Goal: Book appointment/travel/reservation

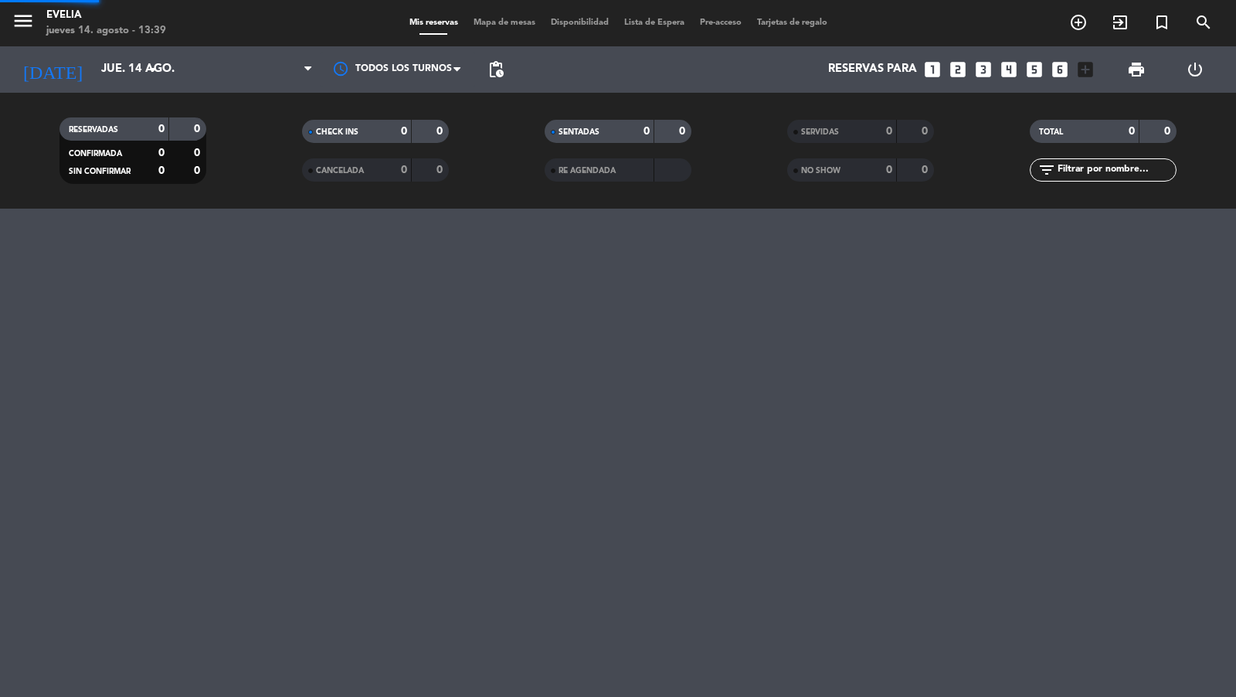
scroll to position [63, 0]
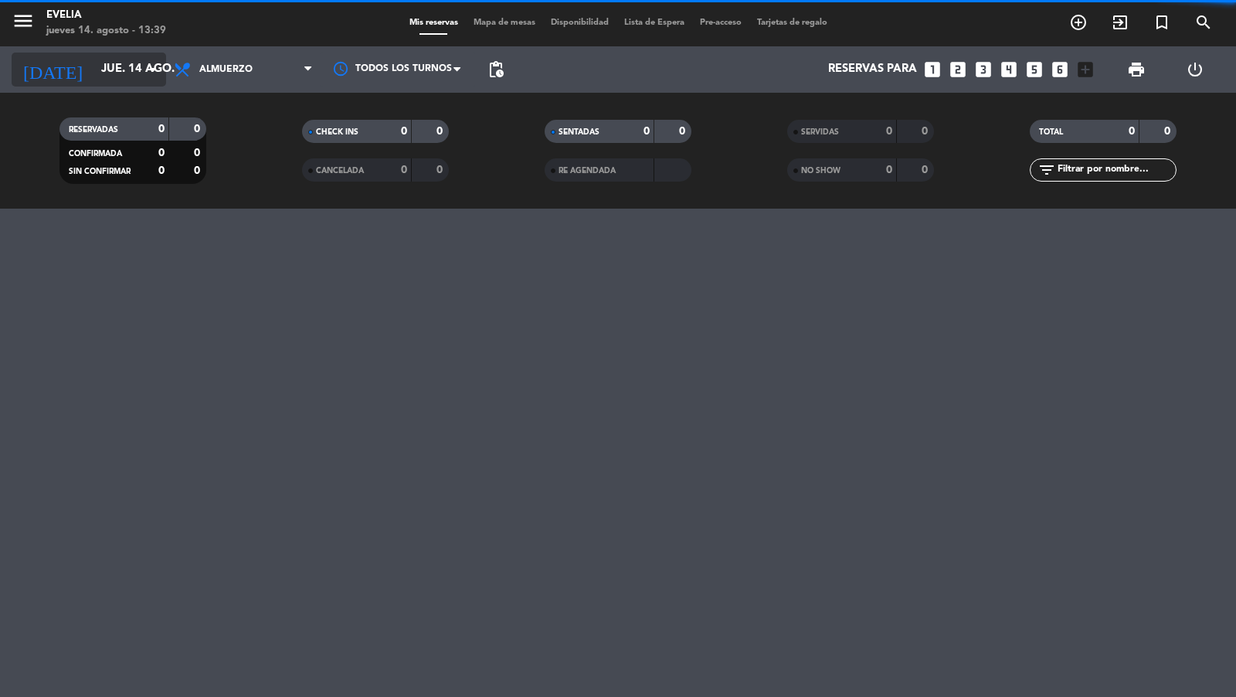
click at [94, 60] on input "jue. 14 ago." at bounding box center [168, 69] width 149 height 29
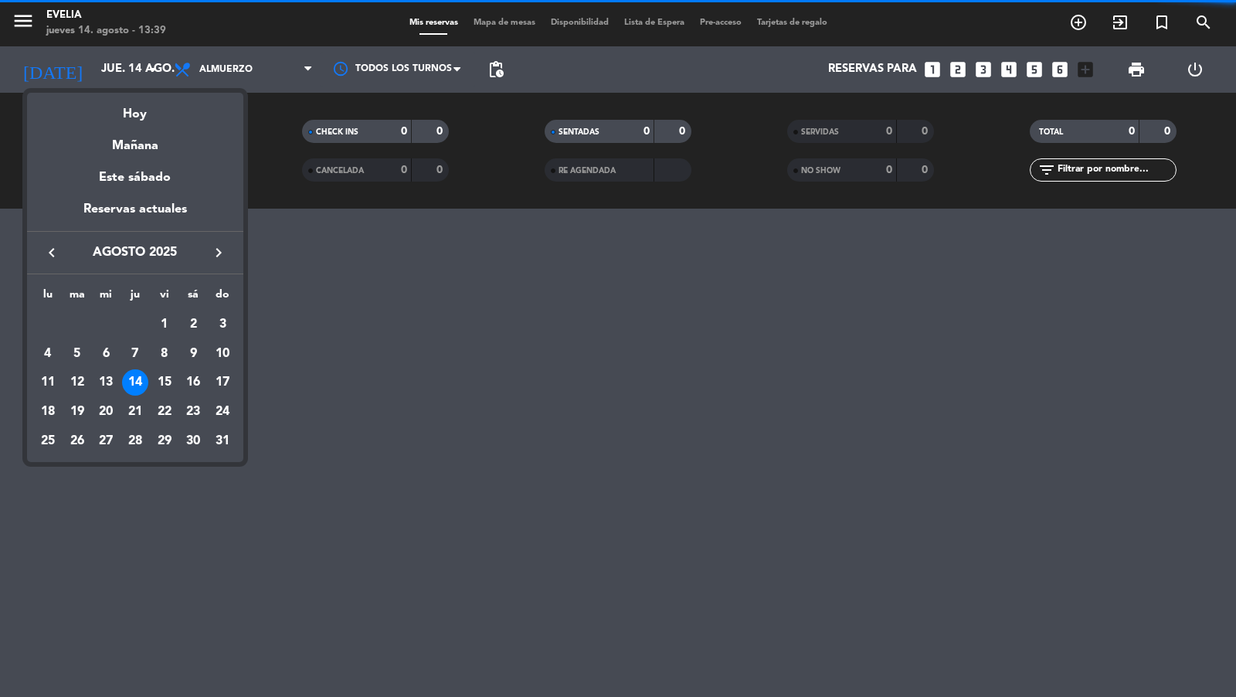
click at [31, 29] on div at bounding box center [618, 348] width 1236 height 697
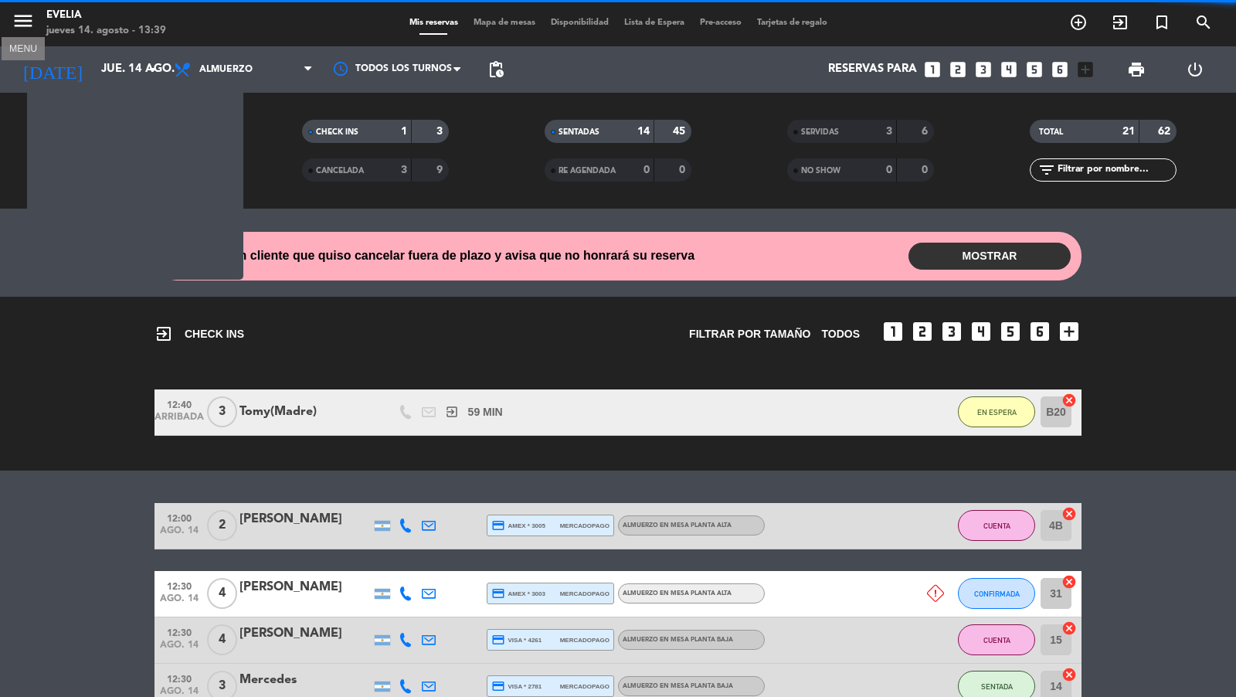
click at [31, 24] on icon "menu" at bounding box center [23, 20] width 23 height 23
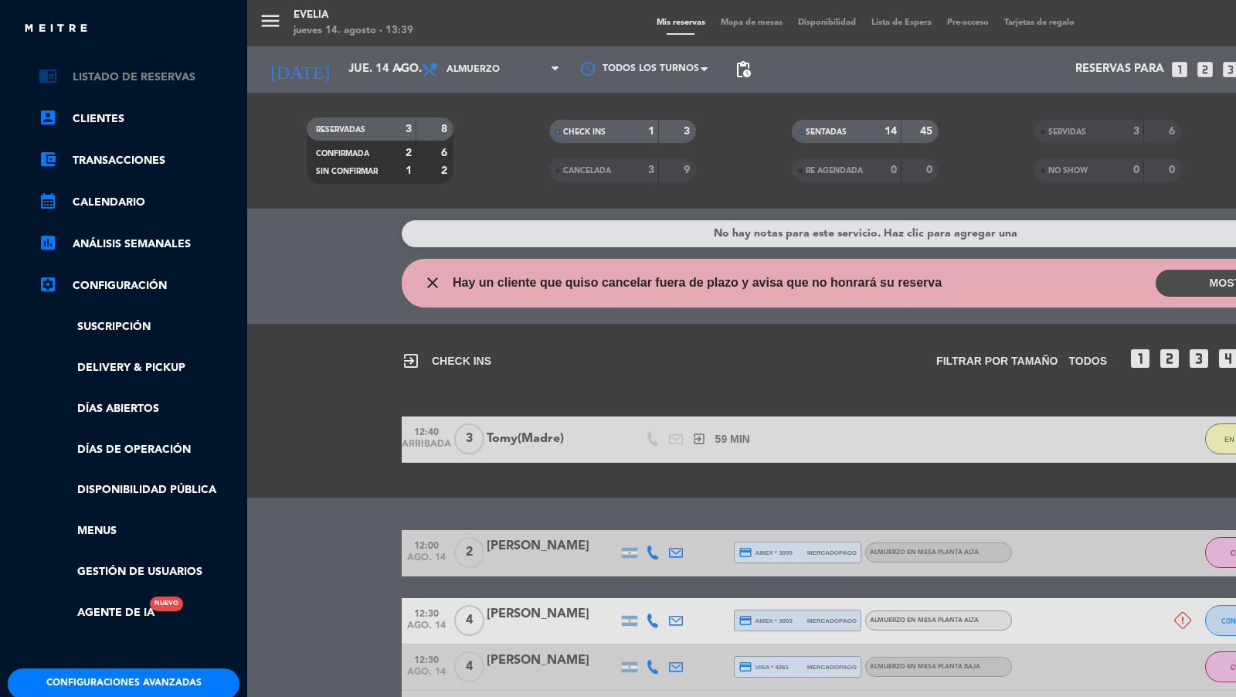
scroll to position [0, 0]
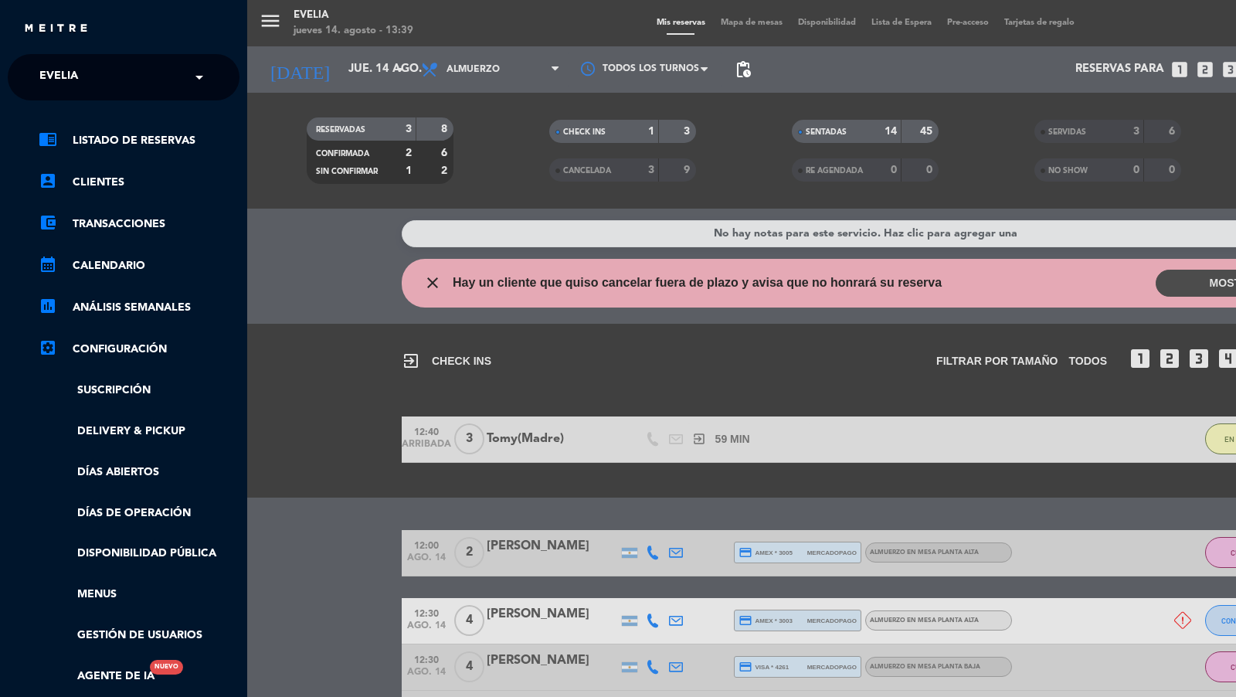
click at [128, 82] on input "text" at bounding box center [125, 78] width 189 height 34
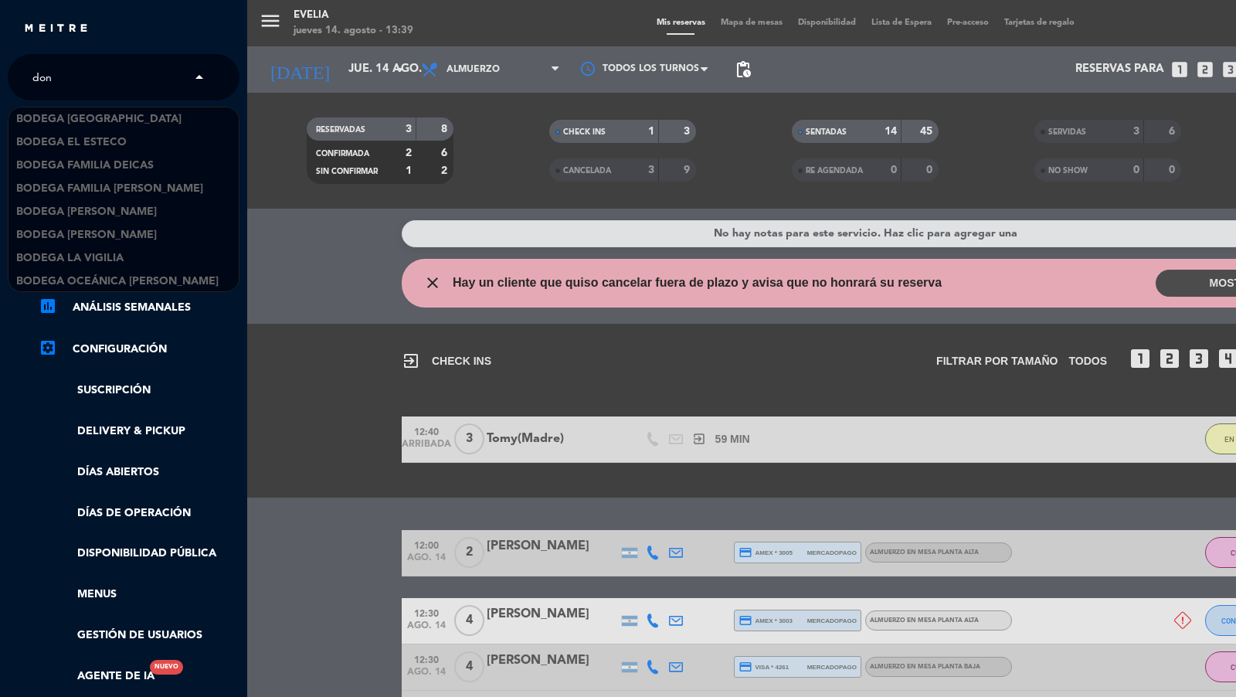
scroll to position [24, 0]
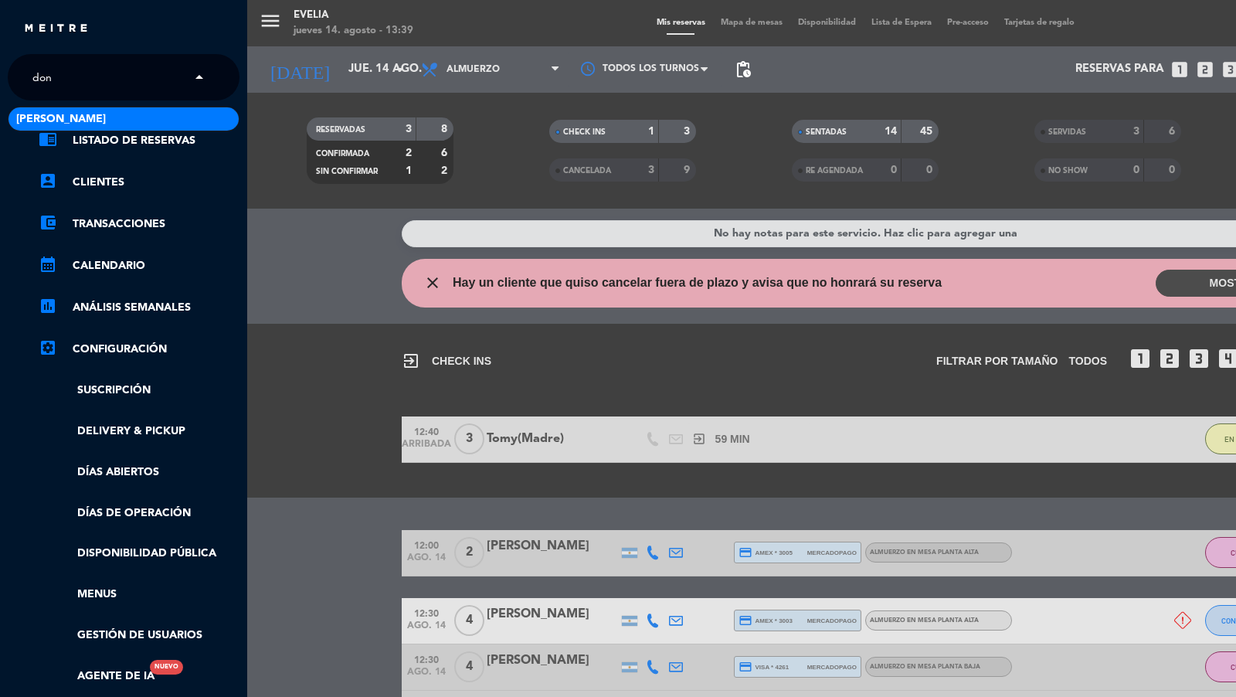
type input "don j"
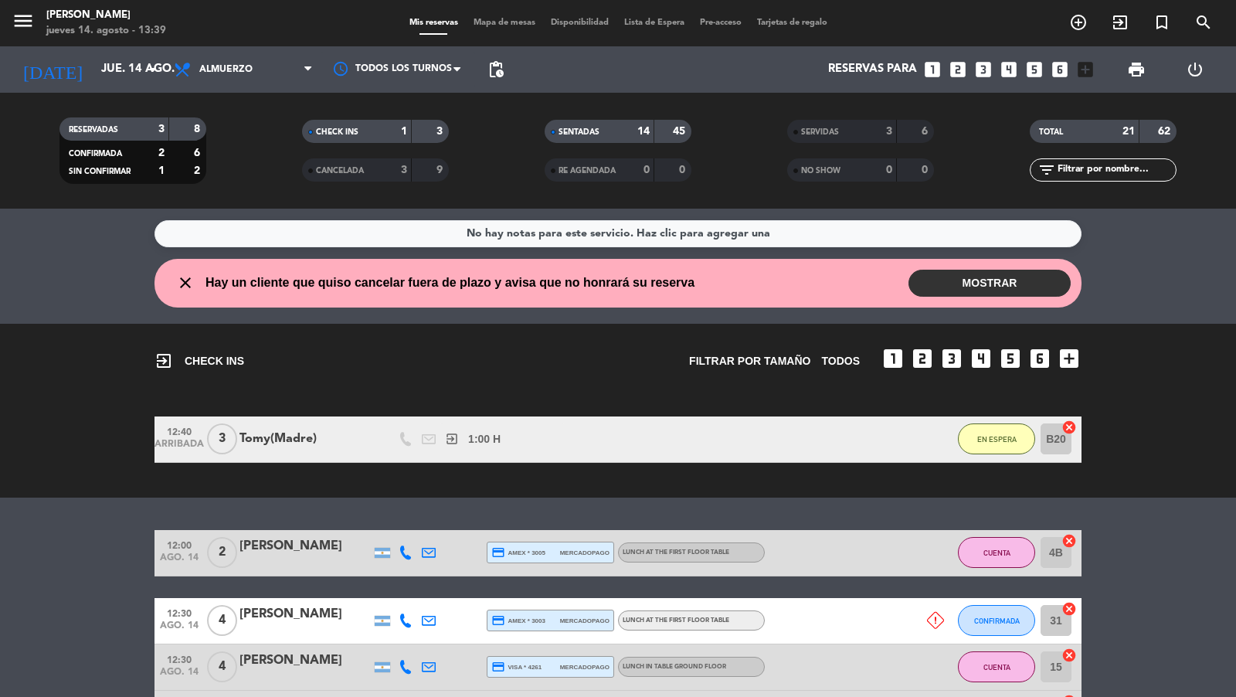
click at [496, 22] on span "Mapa de mesas" at bounding box center [504, 23] width 77 height 9
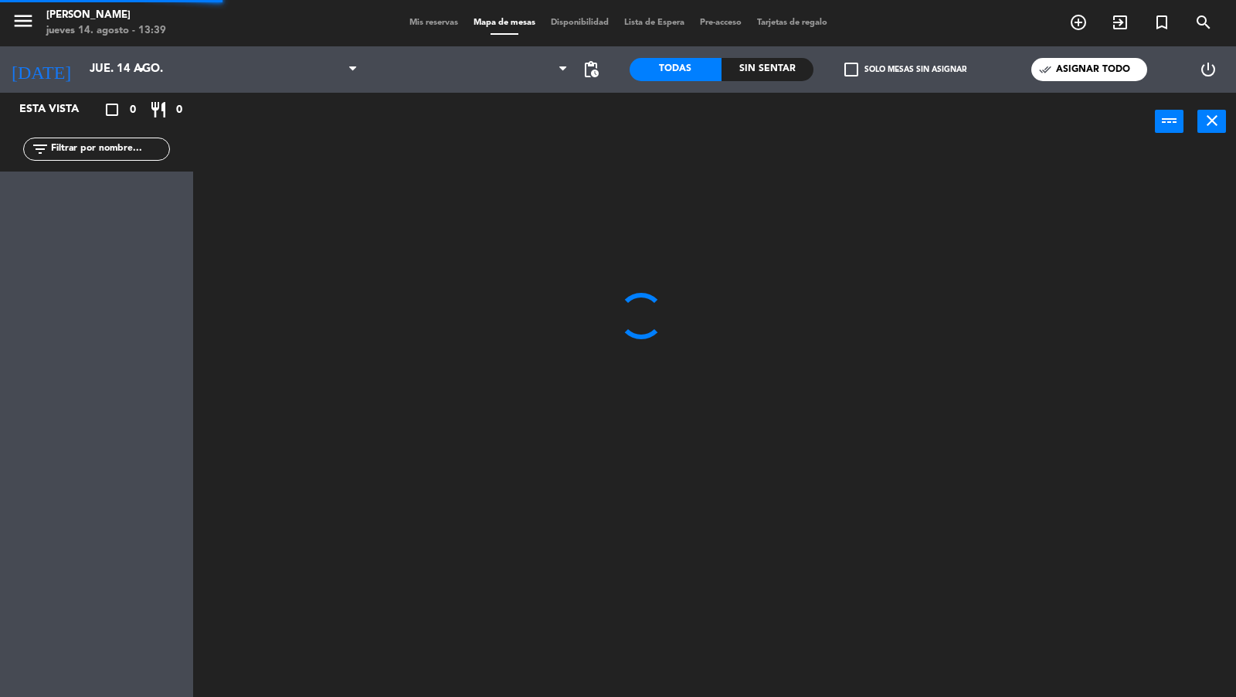
click at [419, 22] on span "Mis reservas" at bounding box center [434, 23] width 64 height 9
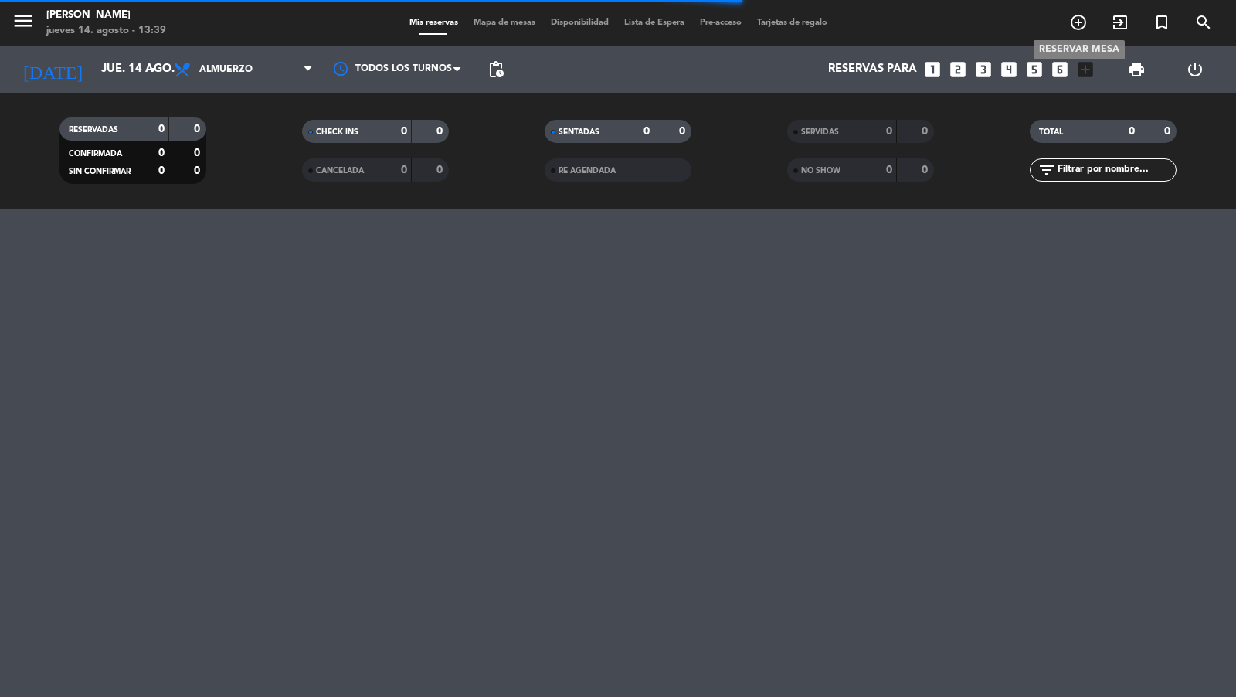
click at [1083, 26] on icon "add_circle_outline" at bounding box center [1078, 22] width 19 height 19
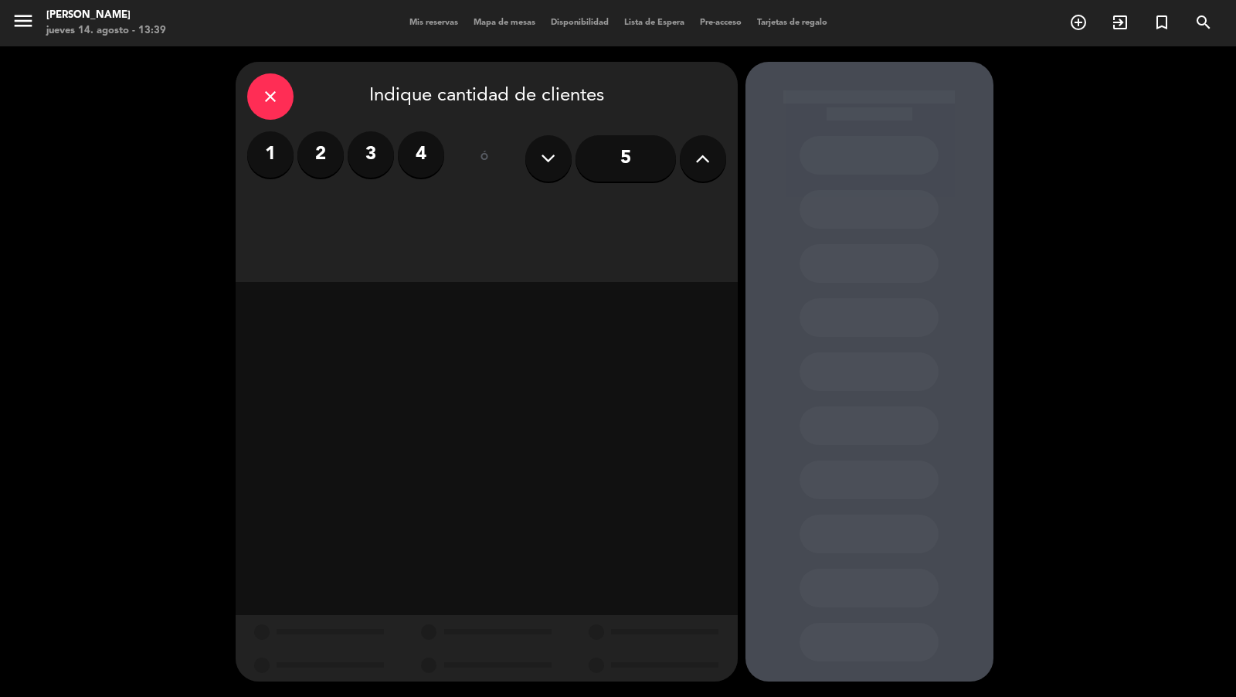
click at [660, 155] on input "5" at bounding box center [626, 158] width 100 height 46
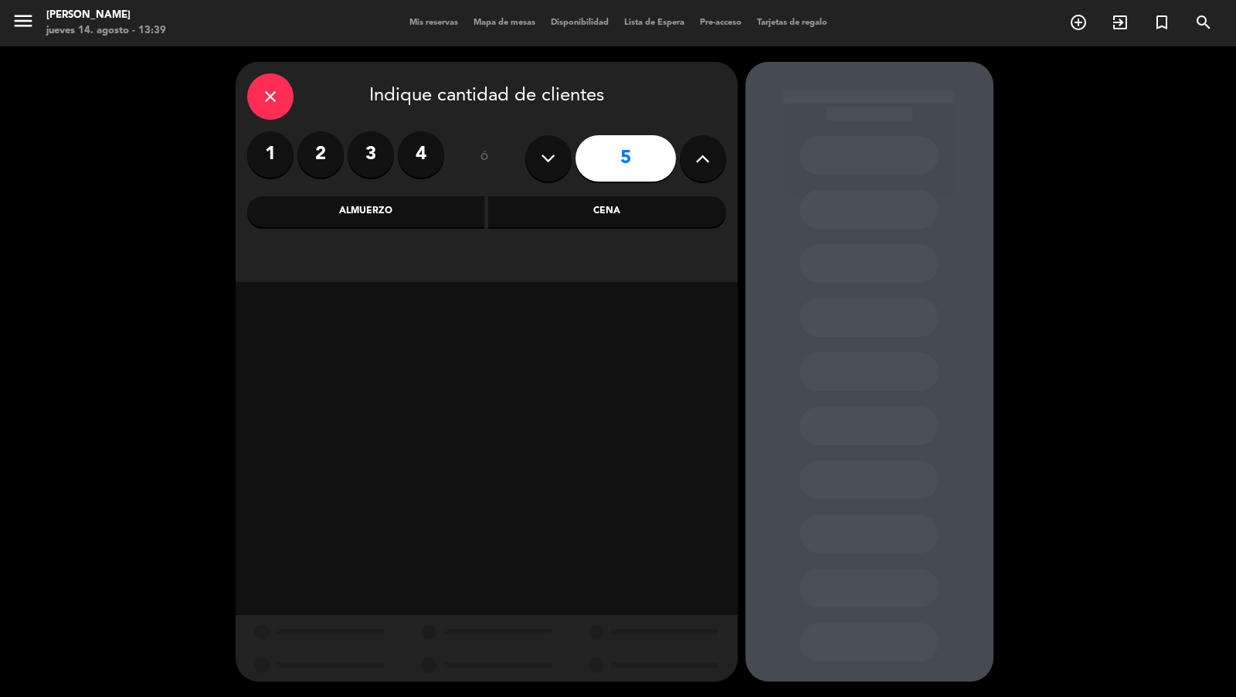
click at [703, 155] on icon at bounding box center [702, 158] width 15 height 23
type input "7"
click at [427, 213] on div "Almuerzo" at bounding box center [366, 211] width 238 height 31
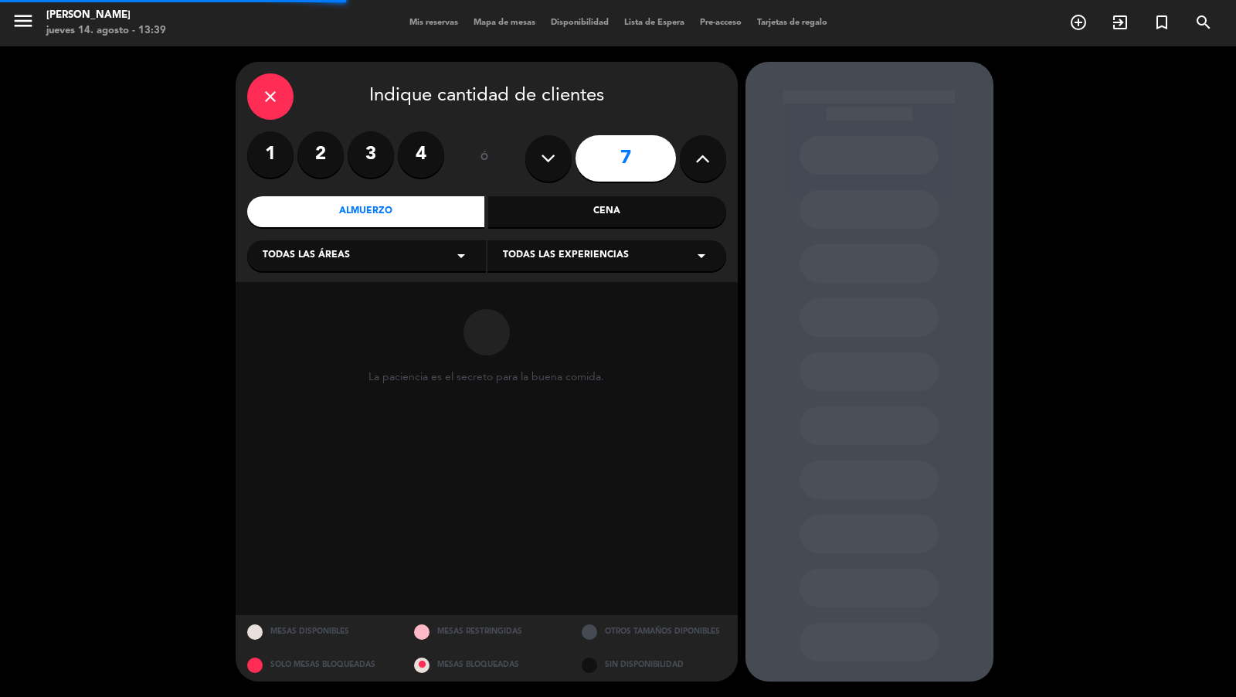
click at [375, 260] on div "Todas las áreas arrow_drop_down" at bounding box center [366, 255] width 239 height 31
drag, startPoint x: 286, startPoint y: 406, endPoint x: 299, endPoint y: 393, distance: 19.1
click at [286, 407] on div "Vereda" at bounding box center [367, 408] width 208 height 15
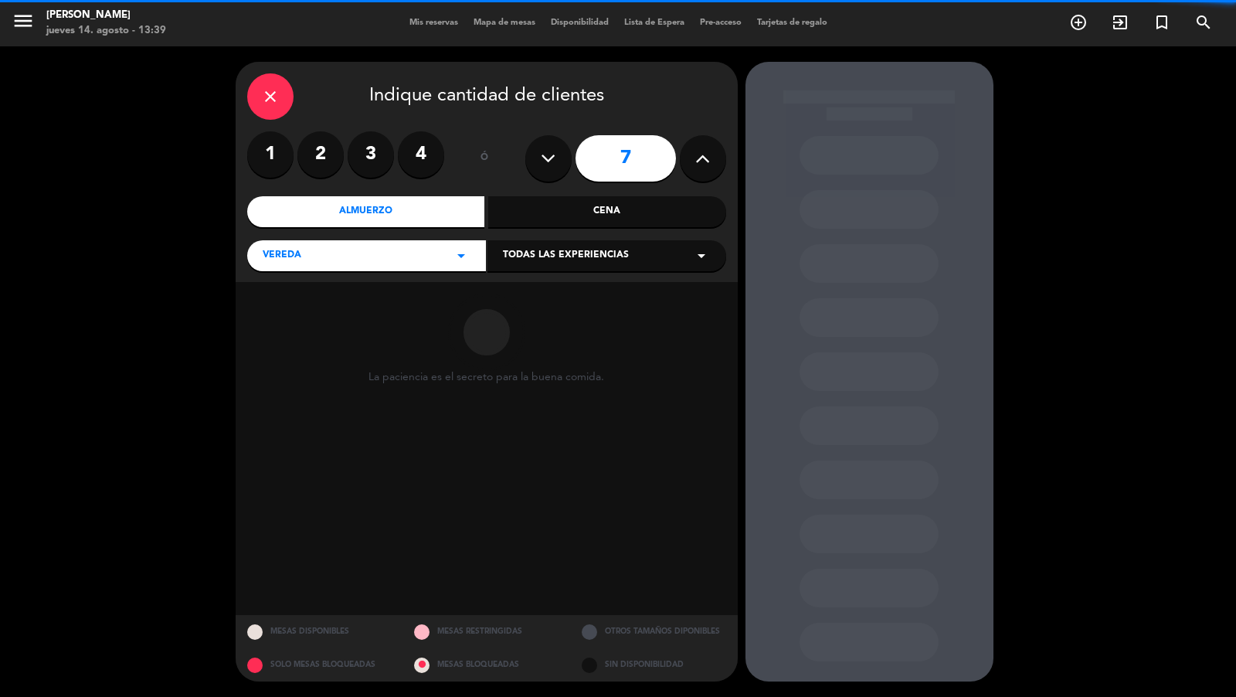
drag, startPoint x: 512, startPoint y: 262, endPoint x: 512, endPoint y: 270, distance: 7.8
click at [512, 262] on span "Todas las experiencias" at bounding box center [566, 255] width 126 height 15
click at [512, 290] on div "Sidewalk (OUTDOORS)" at bounding box center [607, 294] width 208 height 15
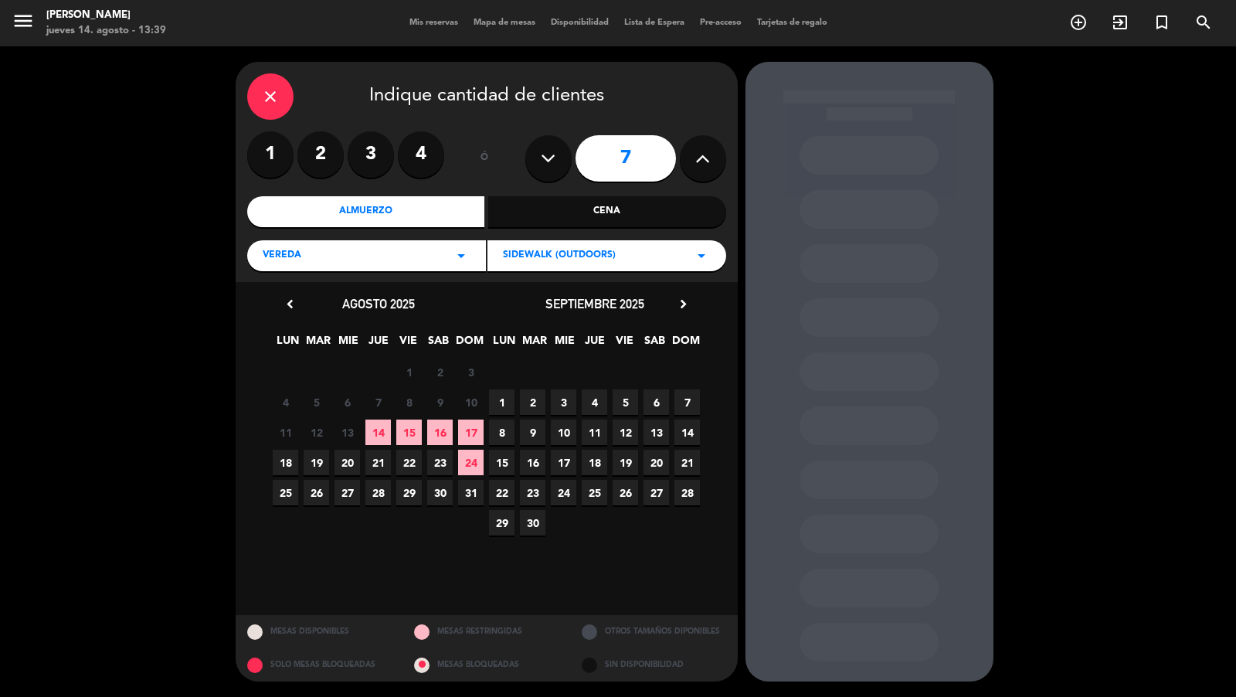
click at [385, 463] on span "21" at bounding box center [379, 463] width 26 height 26
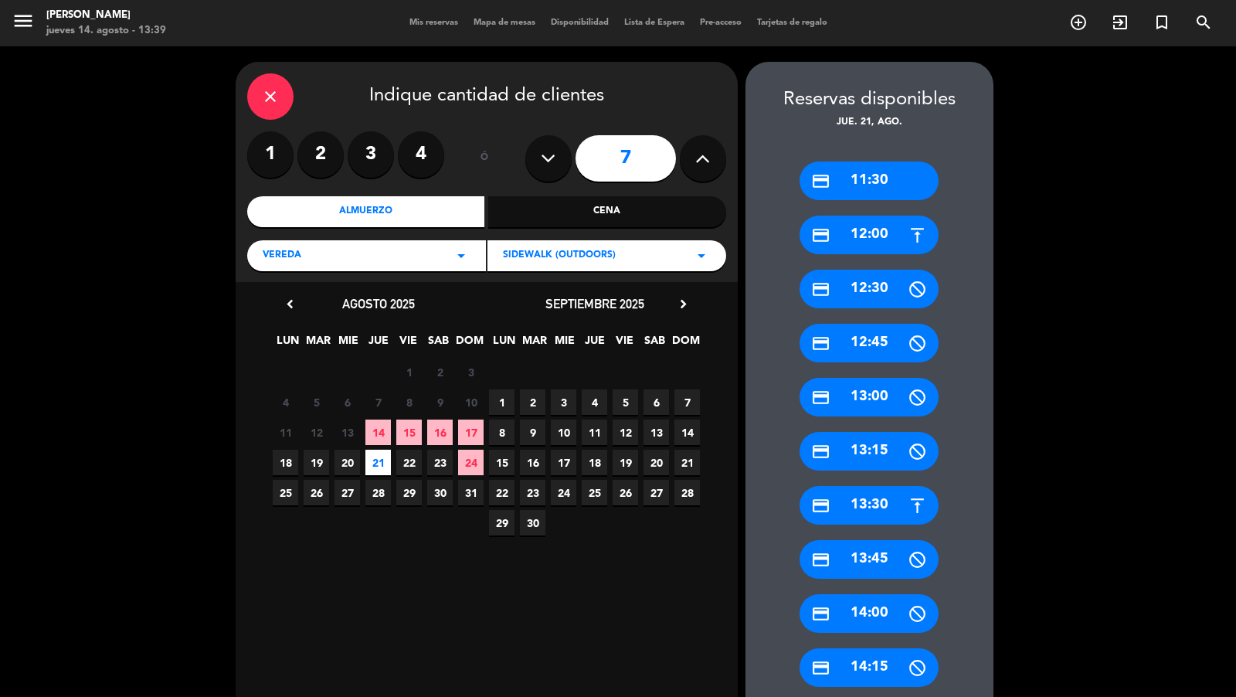
click at [888, 237] on div "credit_card 12:00" at bounding box center [869, 235] width 139 height 39
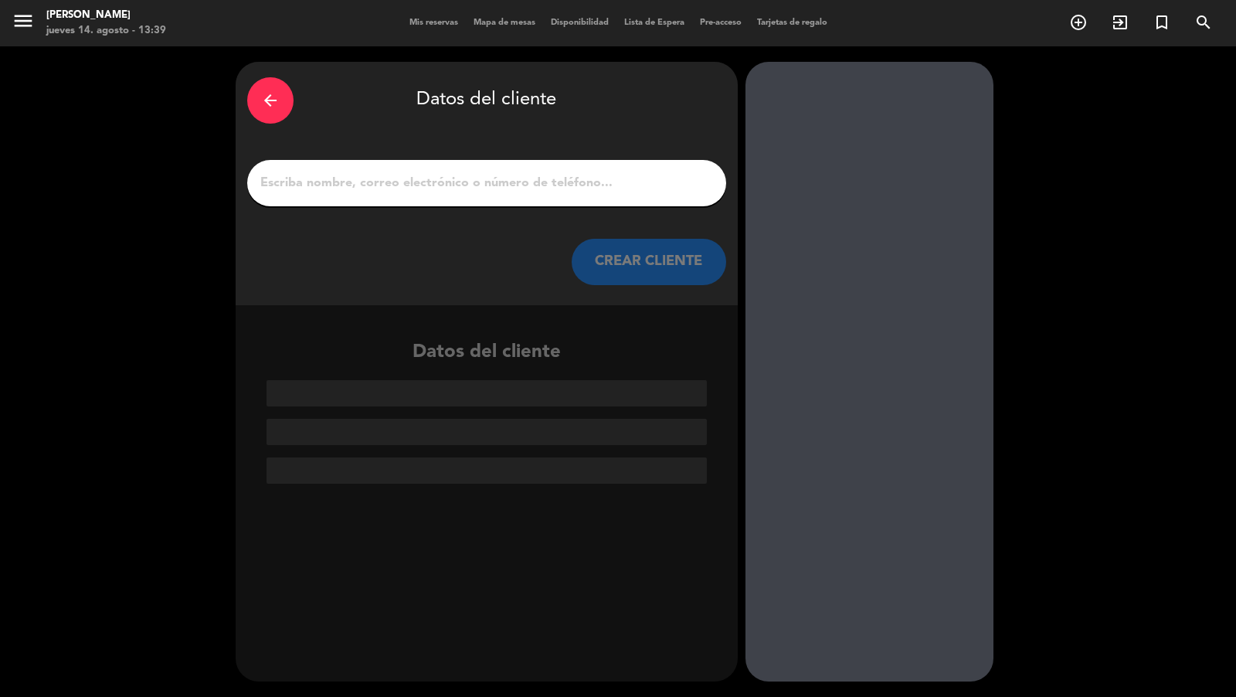
click at [651, 185] on input "1" at bounding box center [487, 183] width 456 height 22
paste input "[PERSON_NAME]"
type input "[PERSON_NAME]"
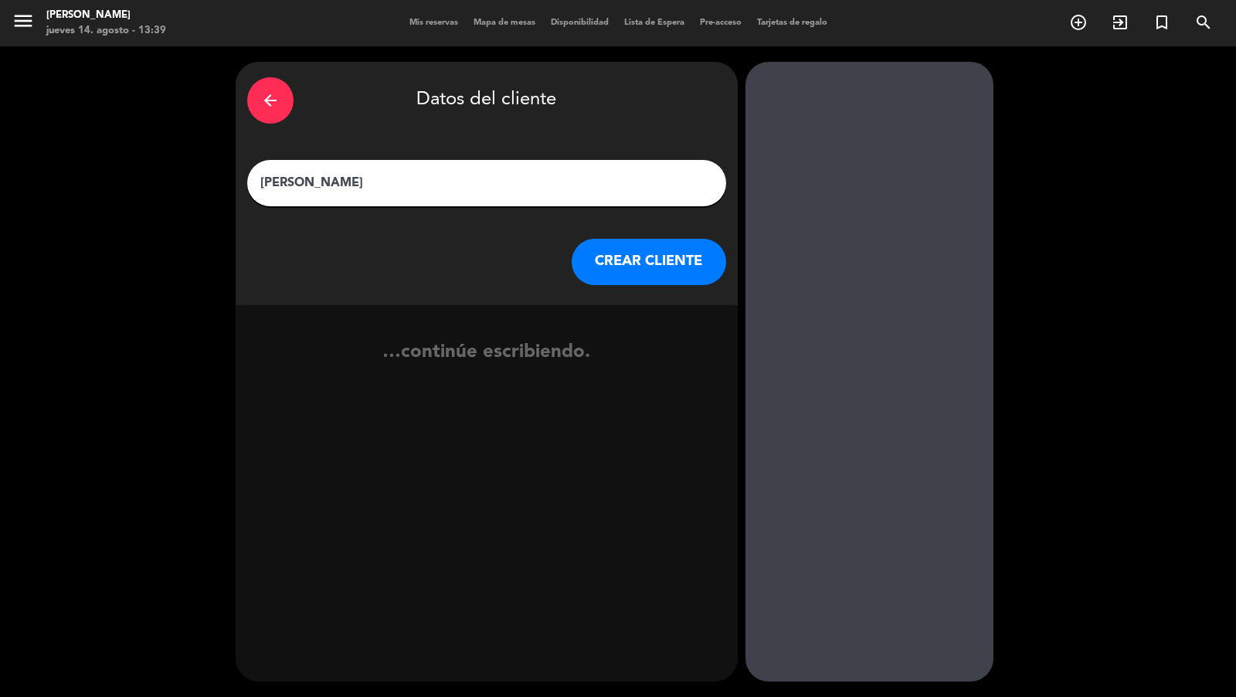
click at [672, 250] on button "CREAR CLIENTE" at bounding box center [649, 262] width 155 height 46
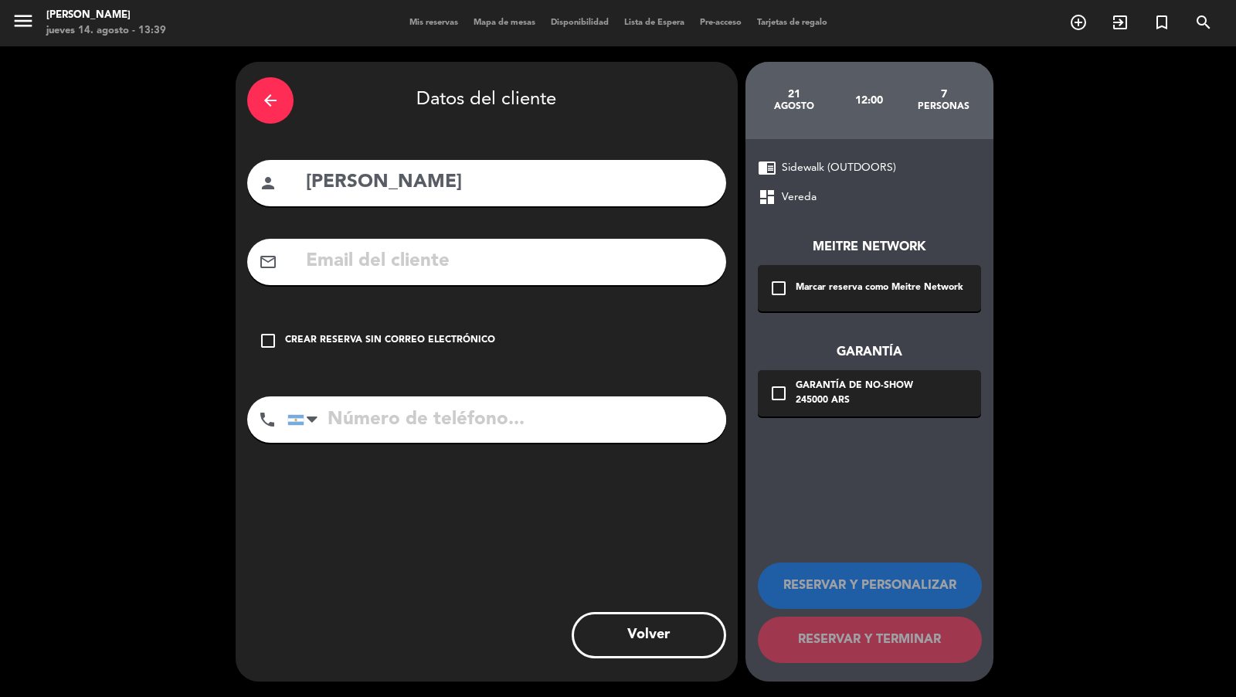
click at [815, 270] on div "check_box_outline_blank Marcar reserva como Meitre Network" at bounding box center [869, 288] width 223 height 46
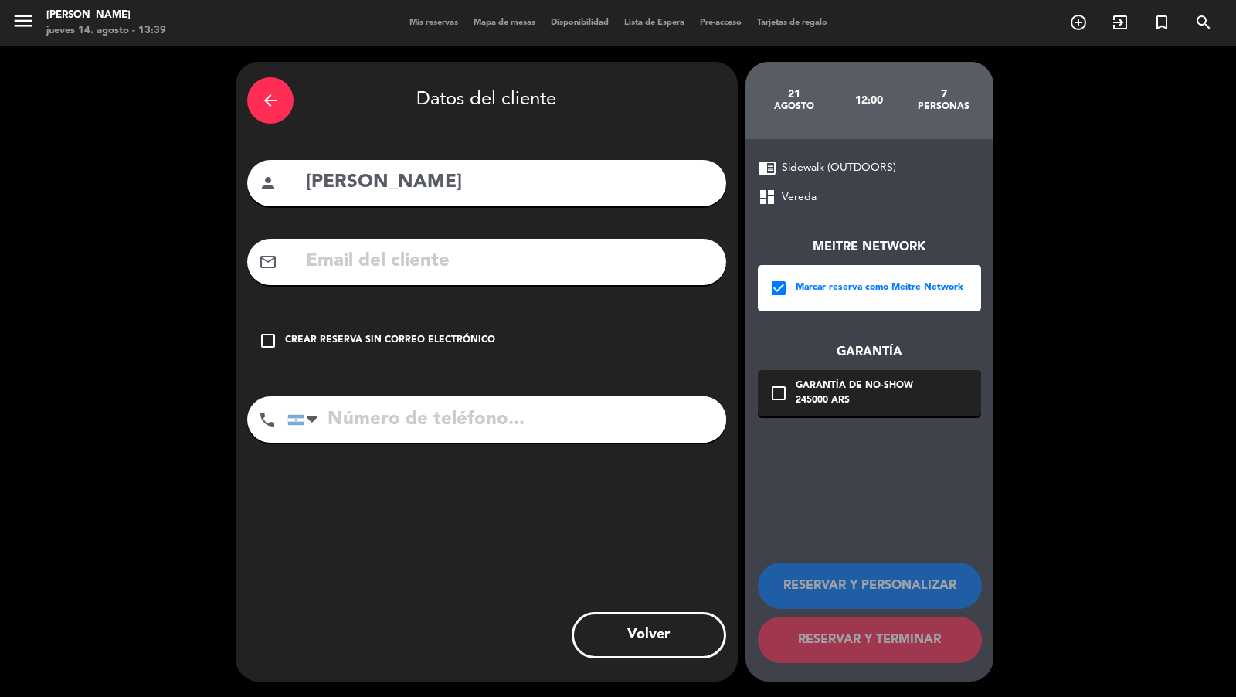
click at [842, 404] on div "245000 ARS" at bounding box center [854, 400] width 117 height 15
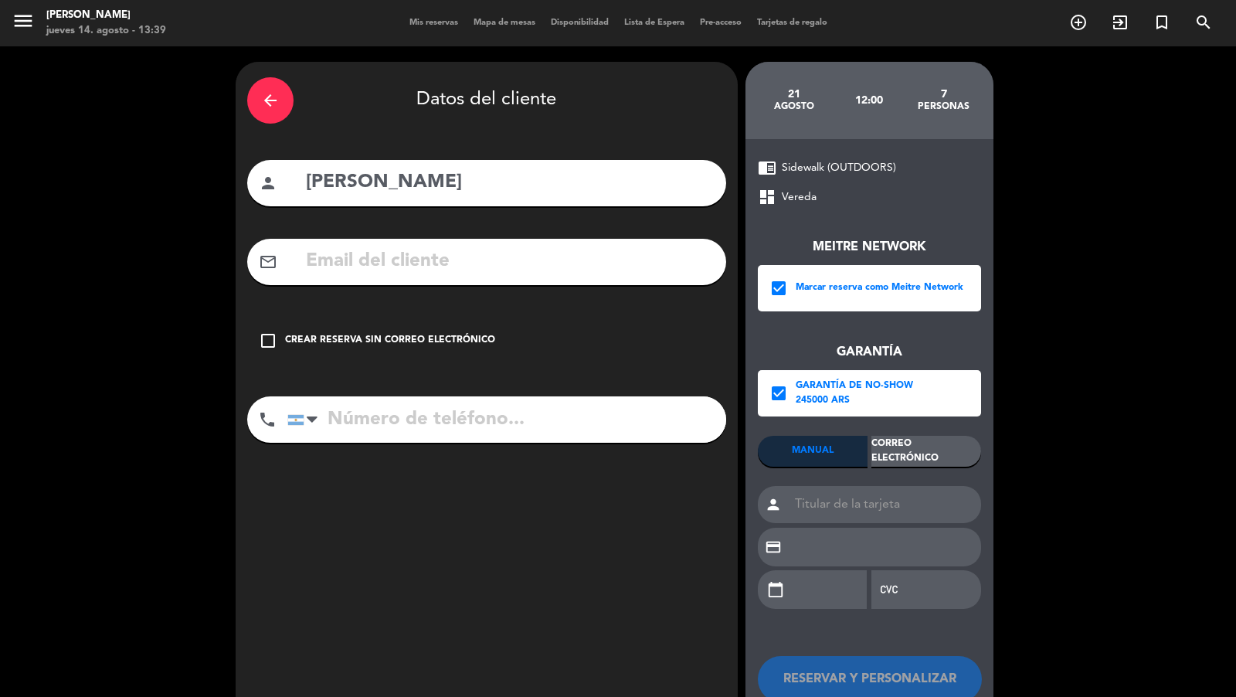
click at [908, 454] on div "Correo Electrónico" at bounding box center [927, 451] width 110 height 31
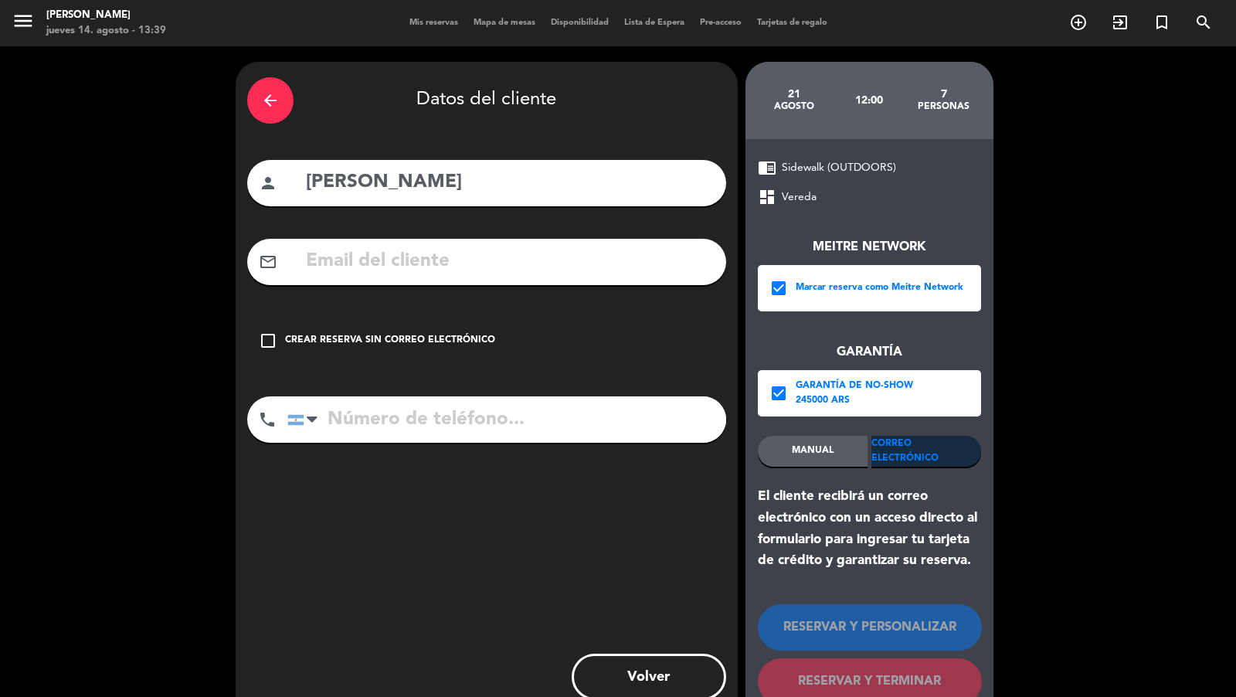
click at [587, 258] on input "text" at bounding box center [509, 262] width 410 height 32
click at [472, 410] on input "tel" at bounding box center [506, 419] width 439 height 46
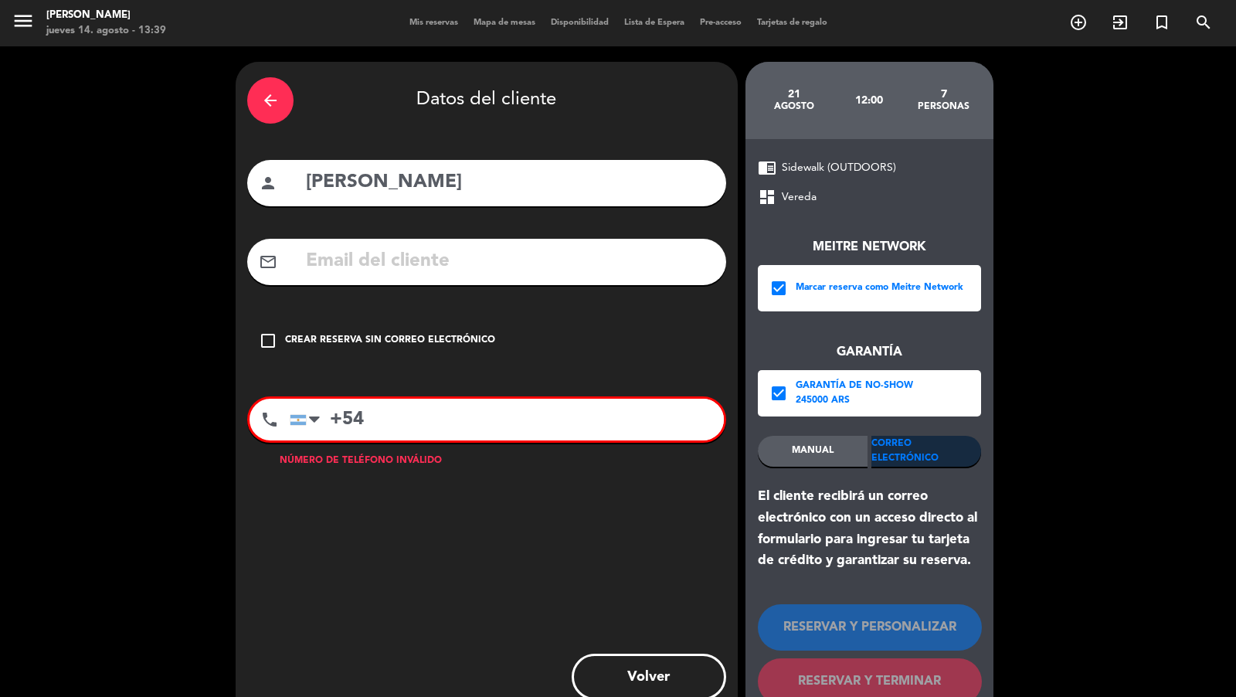
paste input "3755652005"
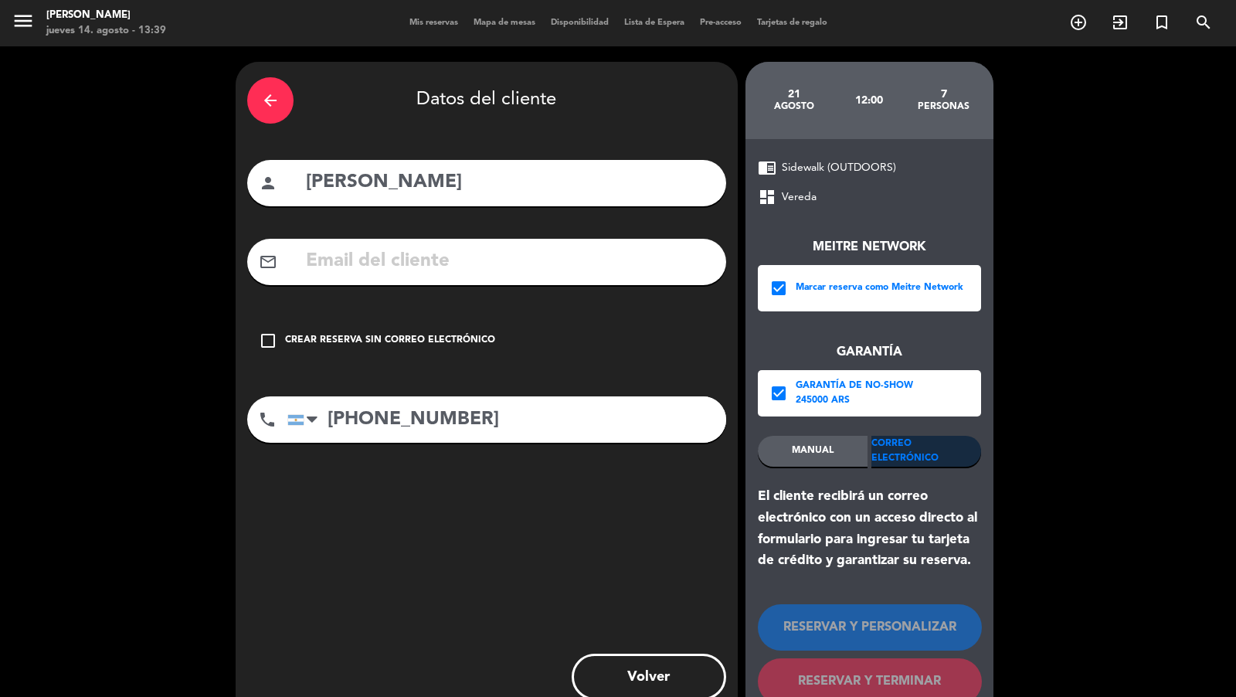
type input "[PHONE_NUMBER]"
click at [442, 258] on input "text" at bounding box center [509, 262] width 410 height 32
click at [550, 276] on div "mail_outline" at bounding box center [486, 262] width 479 height 46
click at [579, 267] on input "text" at bounding box center [509, 262] width 410 height 32
paste input "[EMAIL_ADDRESS][DOMAIN_NAME]"
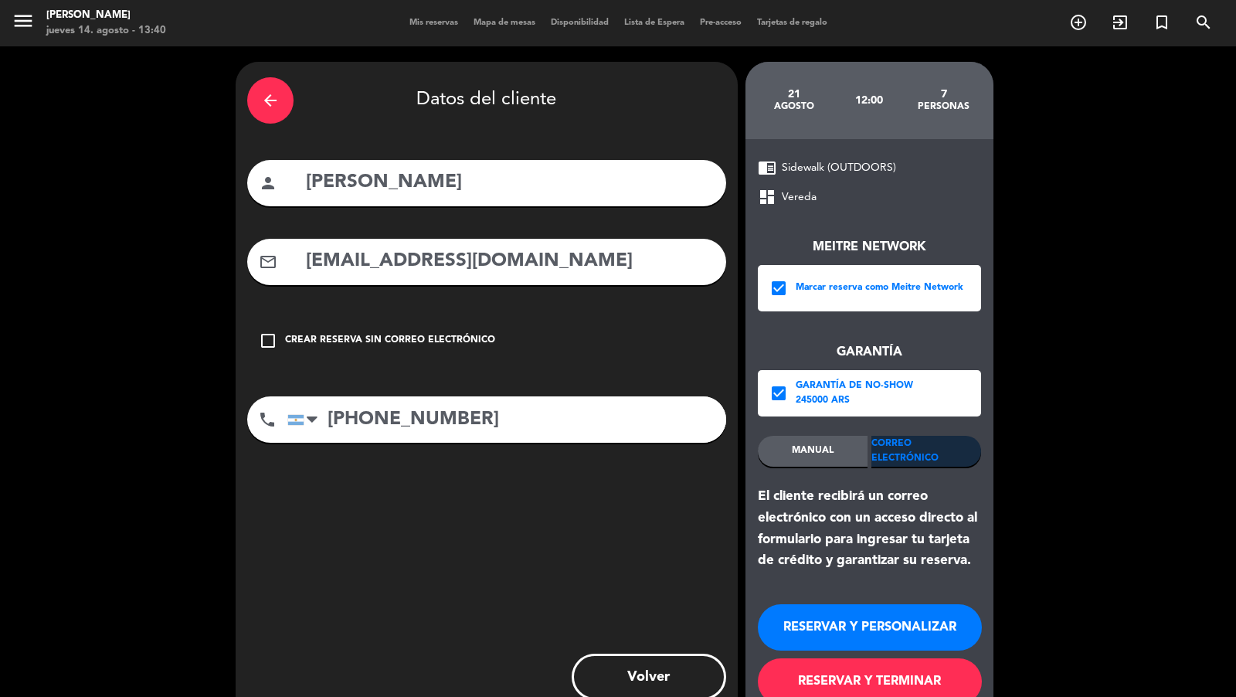
type input "[EMAIL_ADDRESS][DOMAIN_NAME]"
click at [839, 678] on button "RESERVAR Y TERMINAR" at bounding box center [870, 681] width 224 height 46
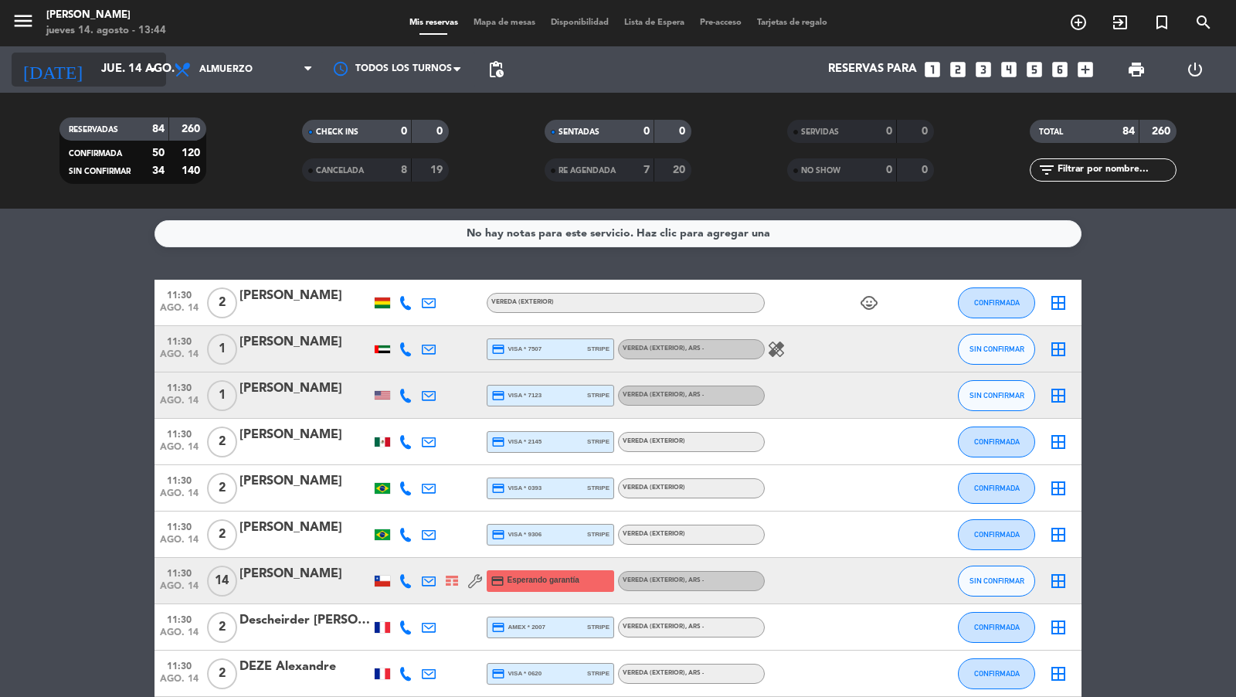
click at [146, 70] on icon "arrow_drop_down" at bounding box center [153, 69] width 19 height 19
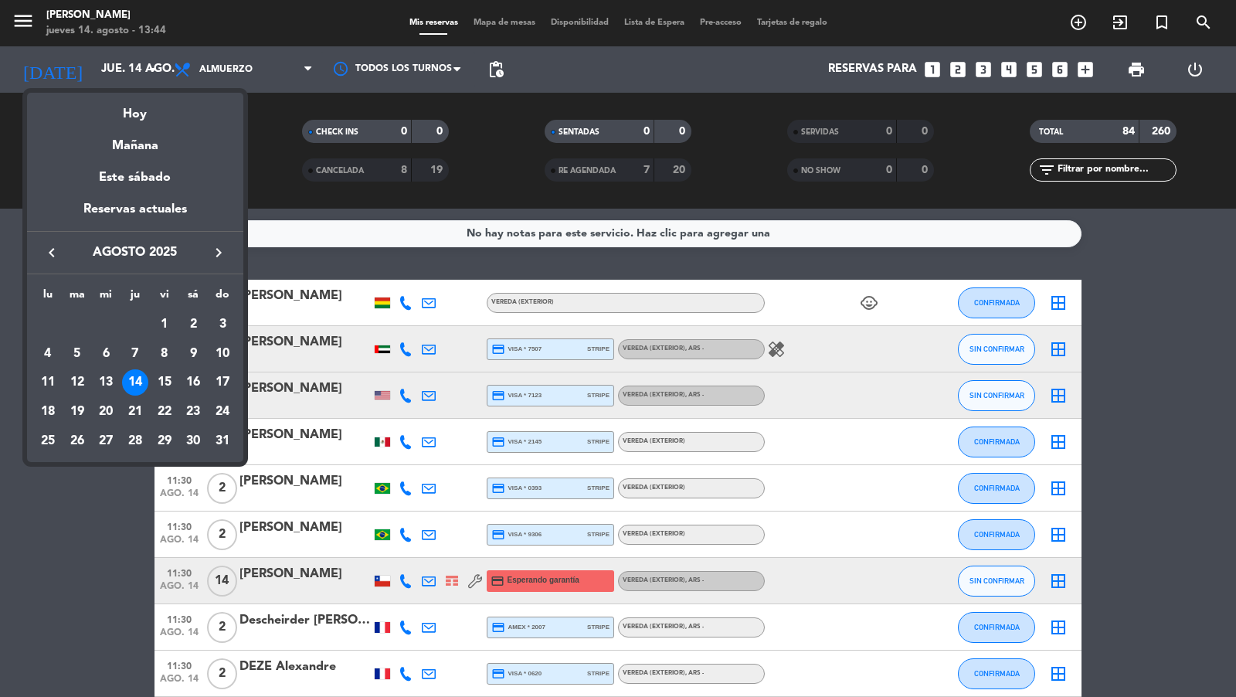
click at [219, 250] on icon "keyboard_arrow_right" at bounding box center [218, 252] width 19 height 19
click at [138, 339] on td "4" at bounding box center [135, 353] width 29 height 29
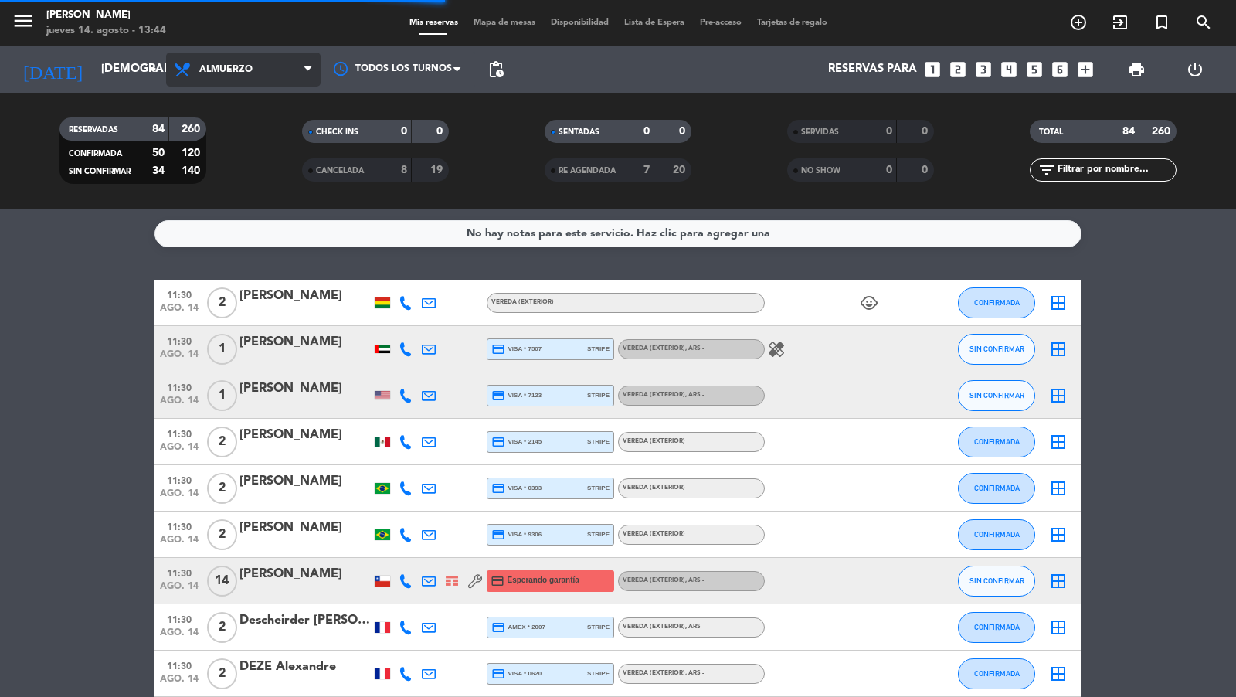
click at [273, 66] on span "Almuerzo" at bounding box center [243, 70] width 155 height 34
click at [273, 87] on div "Todos los servicios Almuerzo Cena Almuerzo Todos los servicios Almuerzo Cena" at bounding box center [243, 69] width 155 height 46
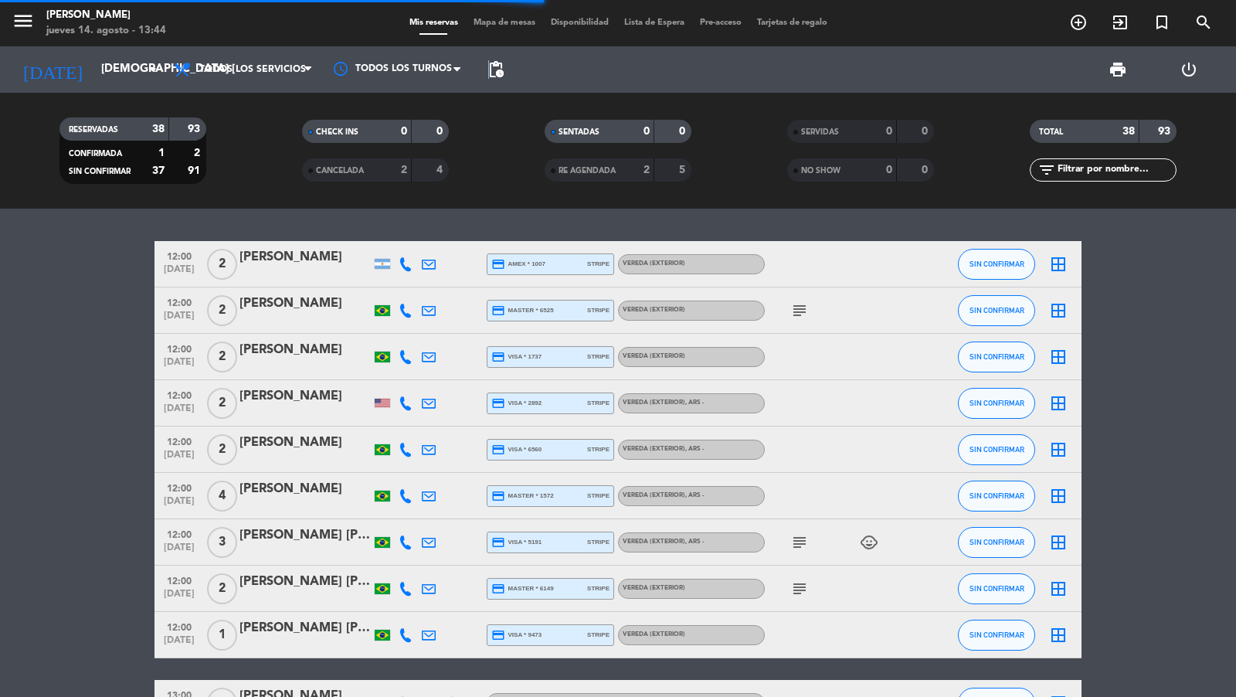
click at [488, 69] on span "pending_actions" at bounding box center [496, 69] width 19 height 19
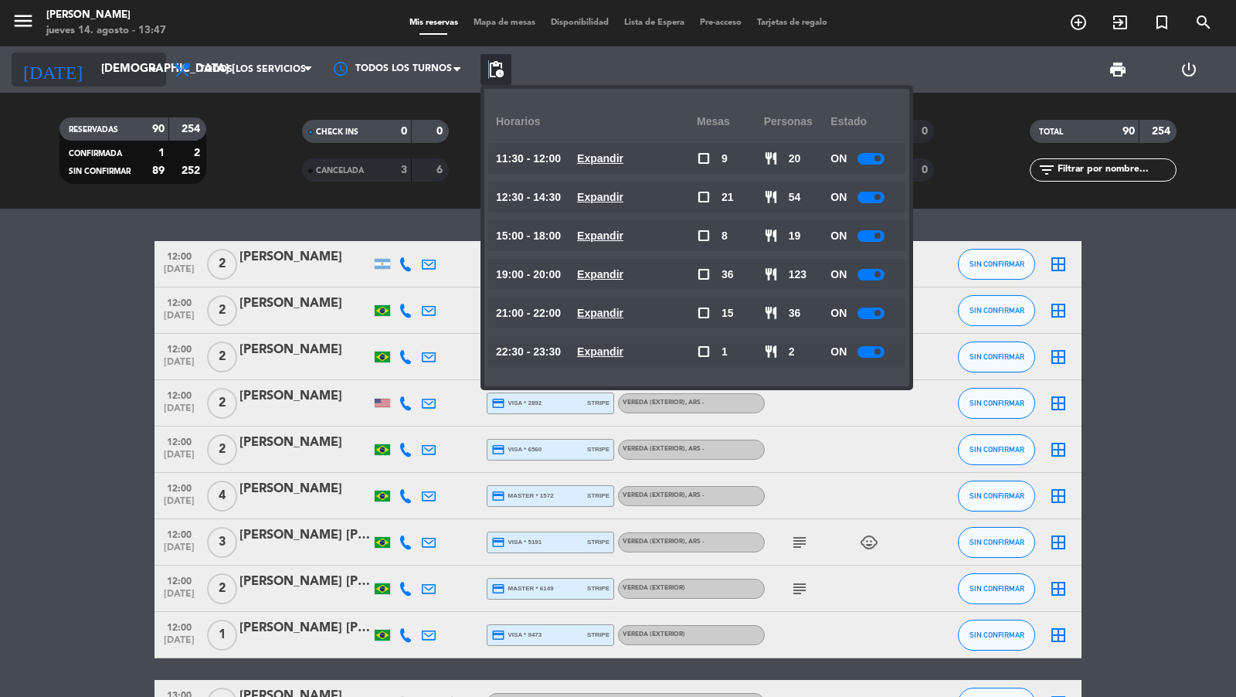
click at [158, 82] on input "[DEMOGRAPHIC_DATA] [DATE]" at bounding box center [168, 69] width 149 height 29
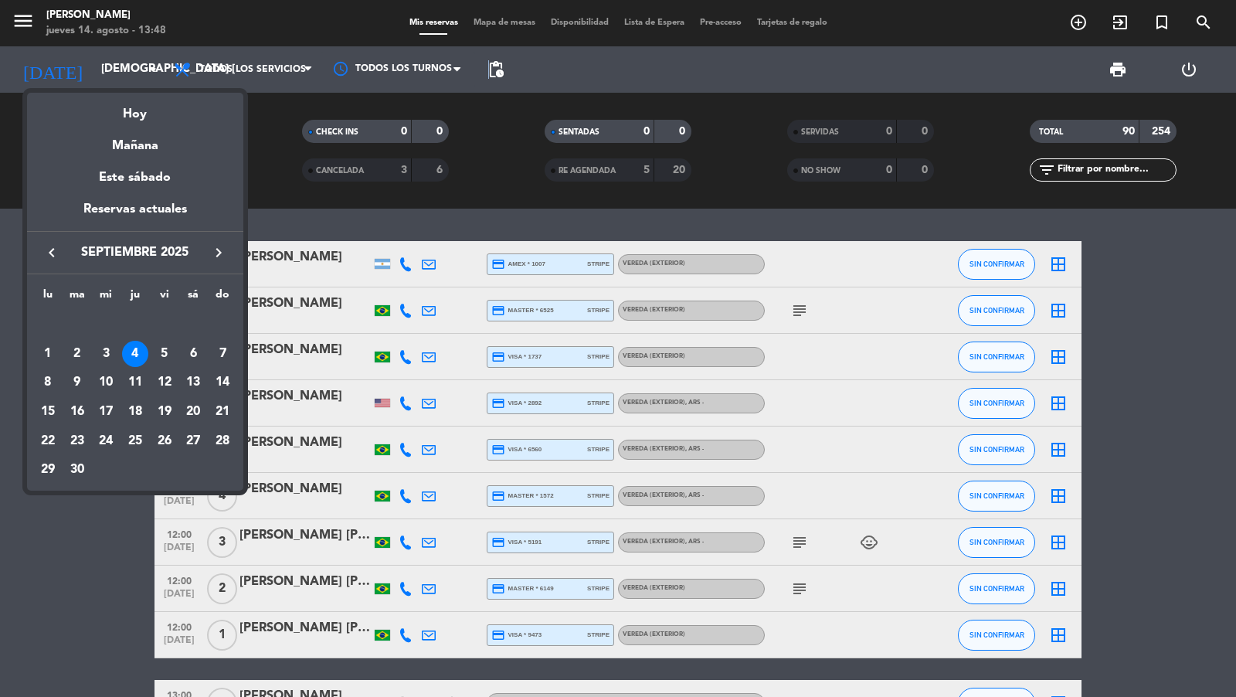
click at [150, 75] on div at bounding box center [618, 348] width 1236 height 697
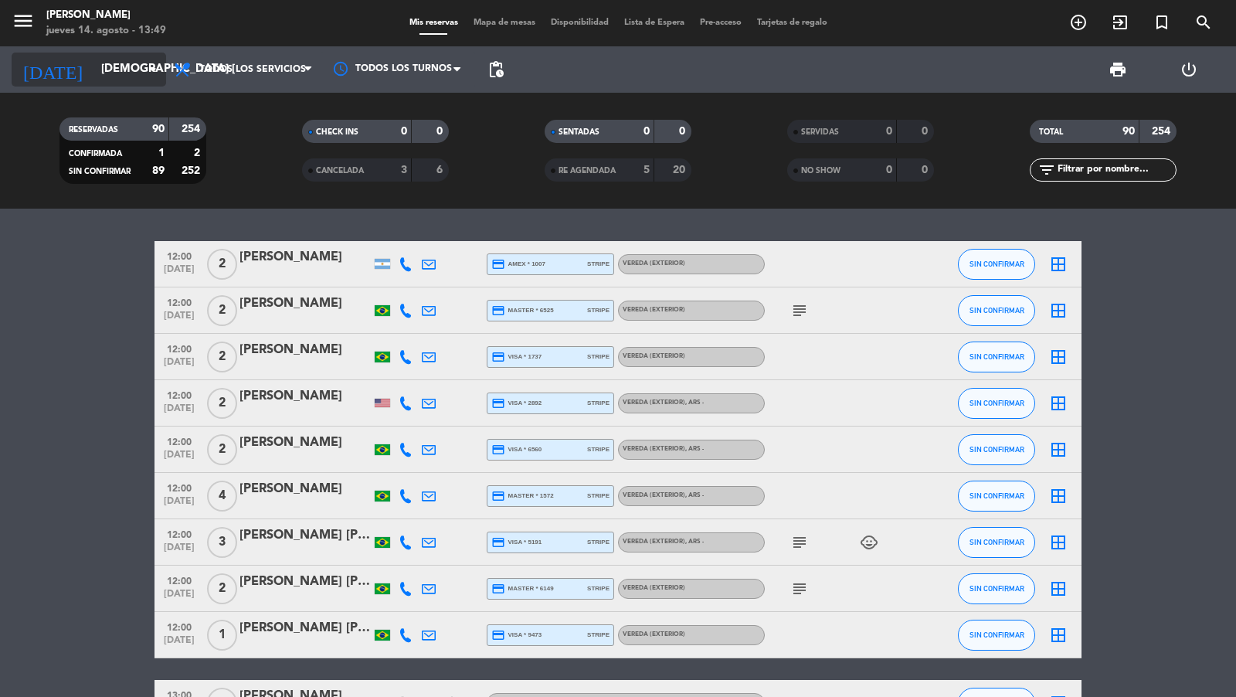
click at [126, 73] on input "[DEMOGRAPHIC_DATA] [DATE]" at bounding box center [168, 69] width 149 height 29
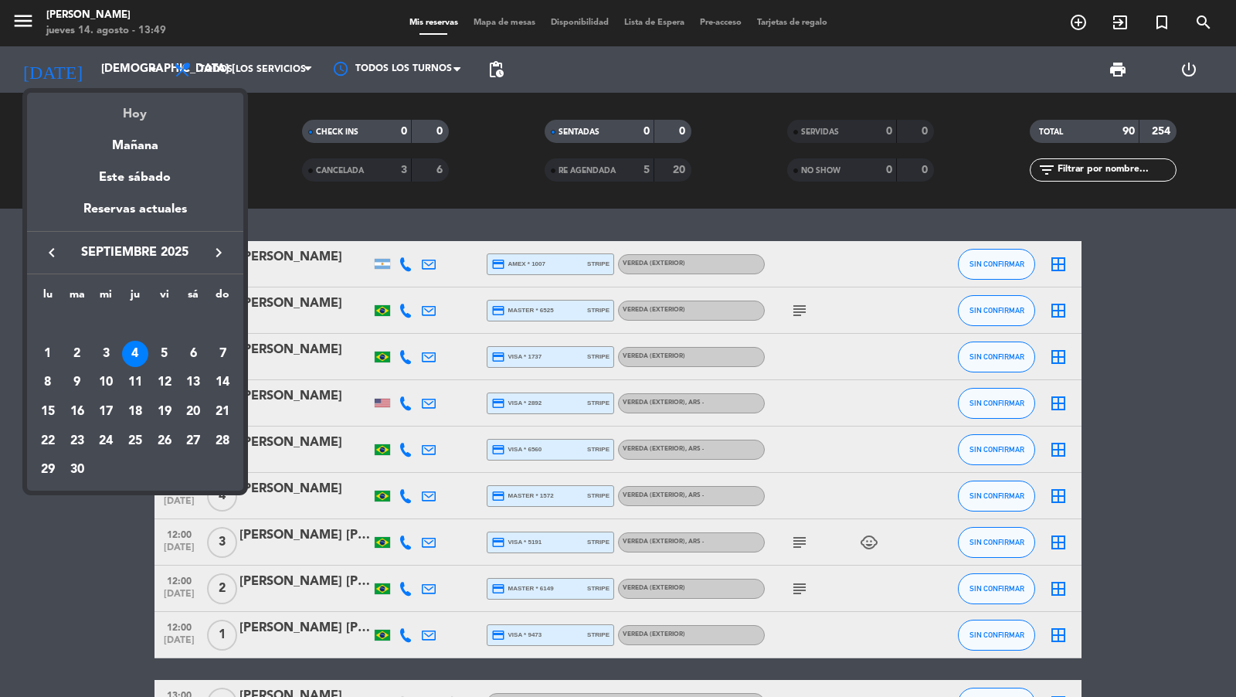
click at [136, 111] on div "Hoy" at bounding box center [135, 109] width 216 height 32
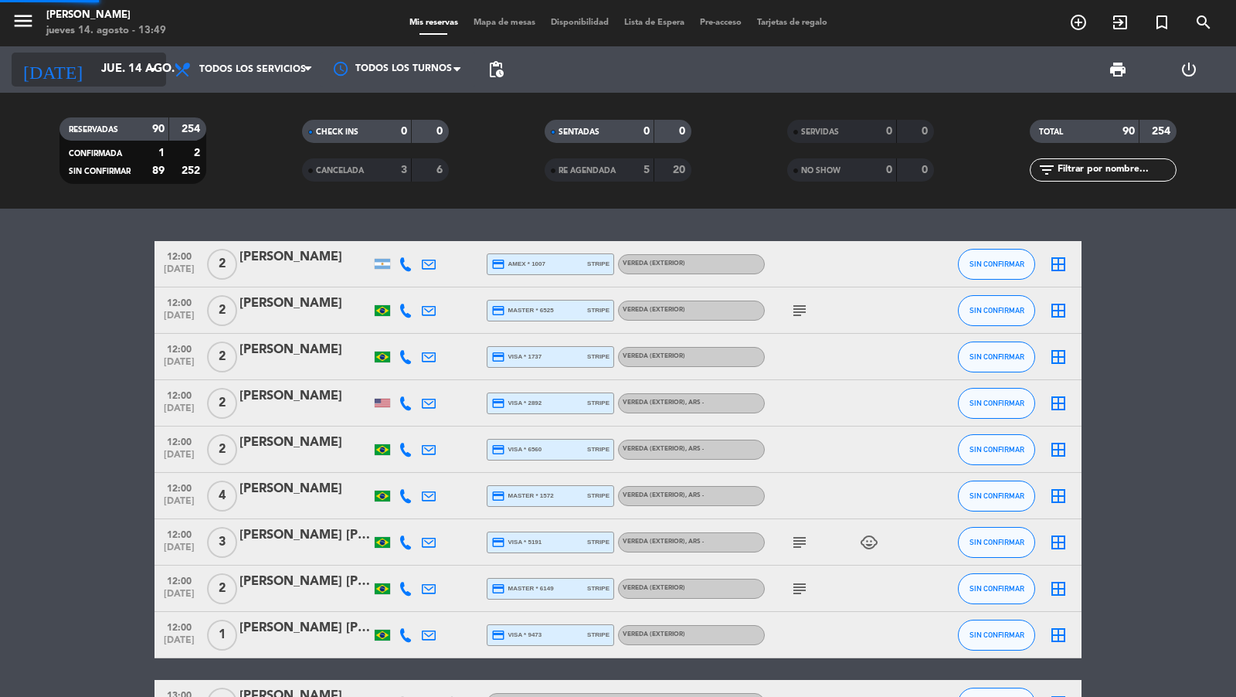
click at [138, 69] on input "jue. 14 ago." at bounding box center [168, 69] width 149 height 29
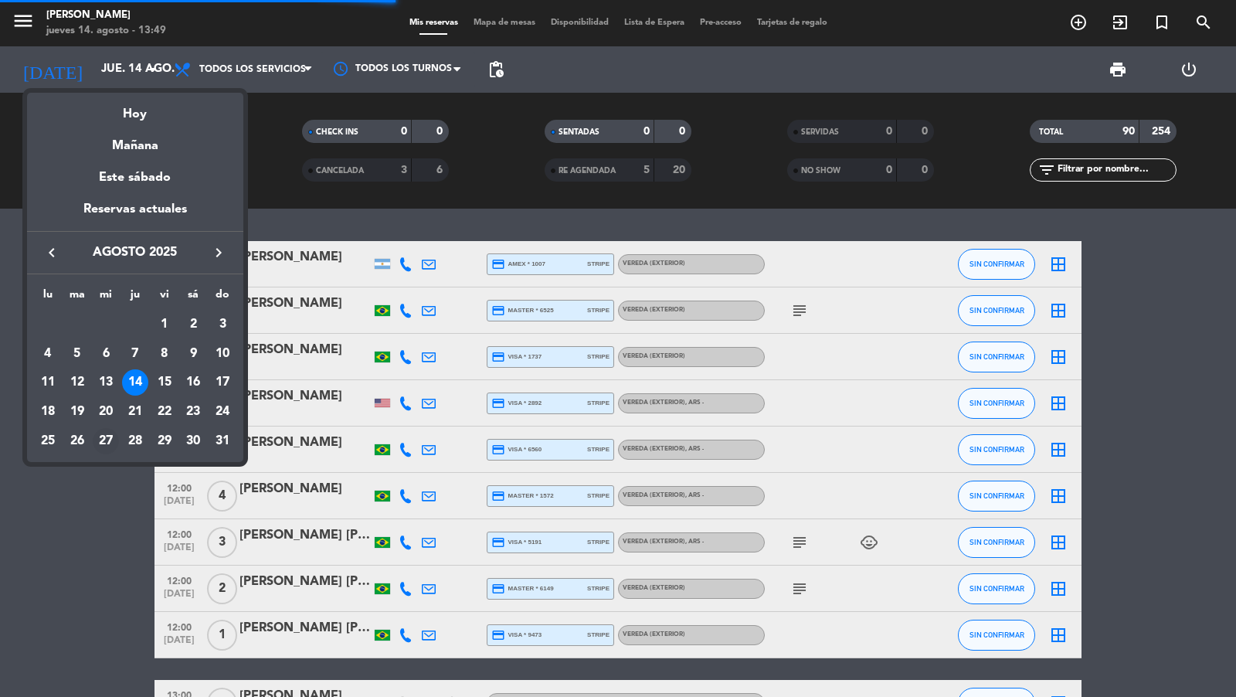
click at [103, 430] on div "27" at bounding box center [106, 441] width 26 height 26
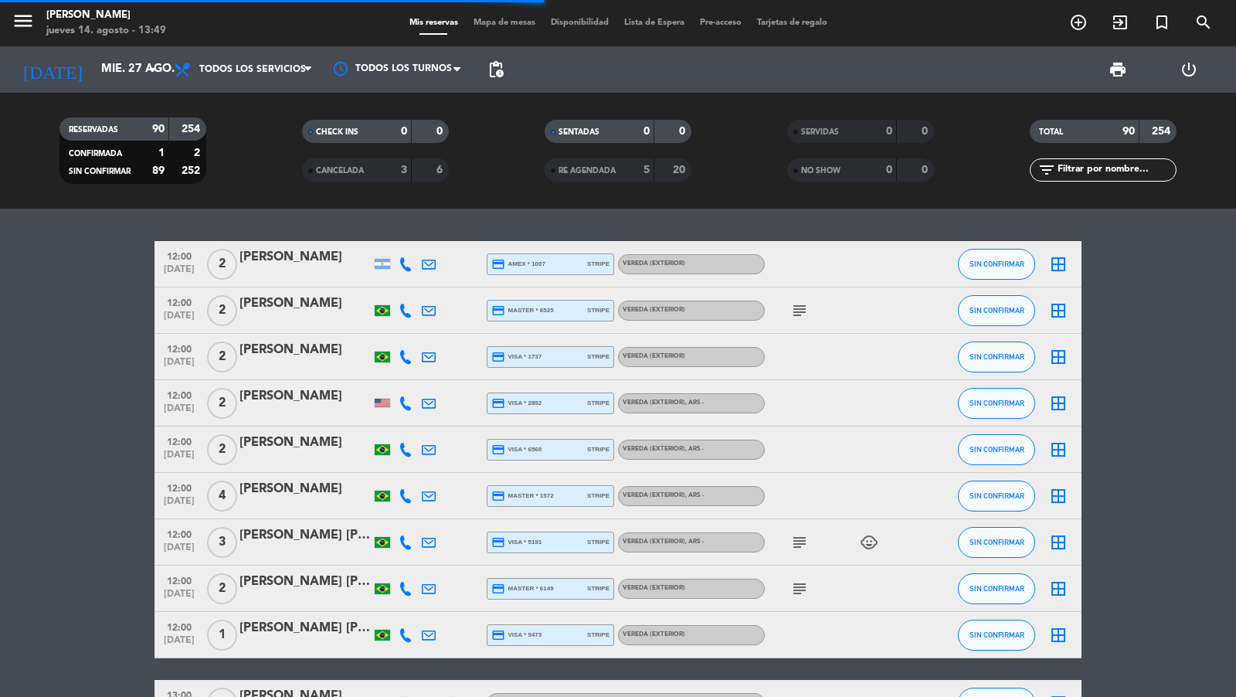
click at [495, 70] on span "pending_actions" at bounding box center [496, 69] width 19 height 19
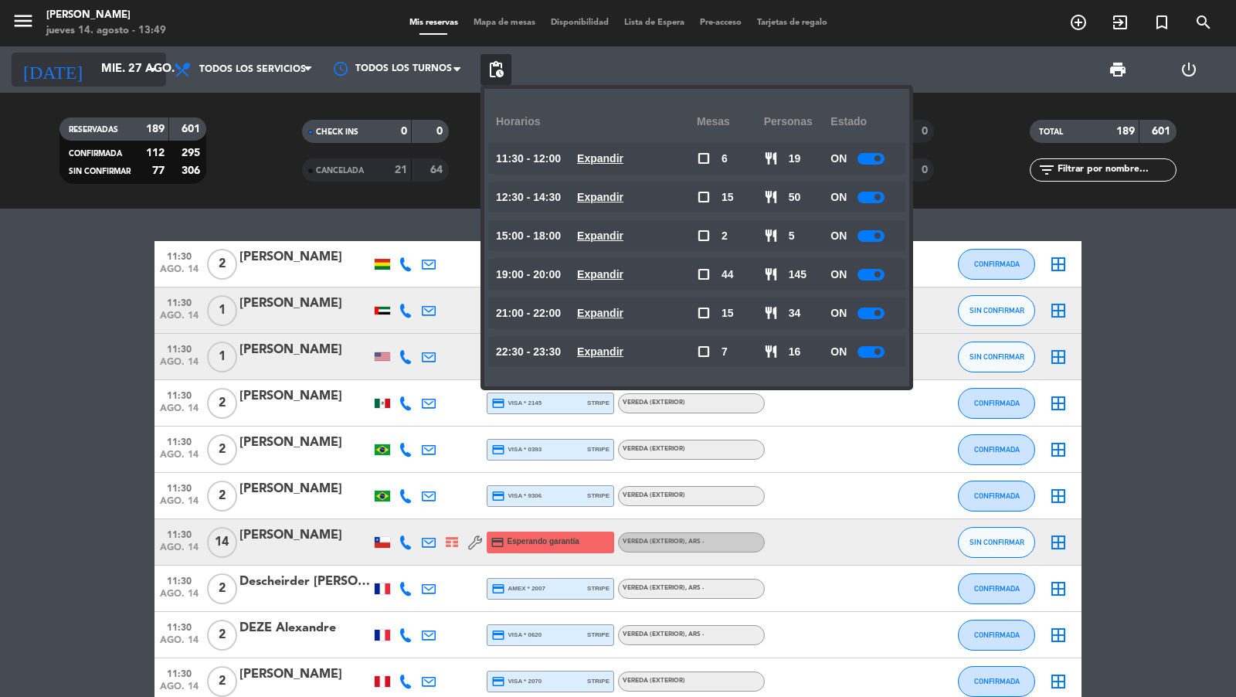
click at [134, 72] on input "mié. 27 ago." at bounding box center [168, 69] width 149 height 29
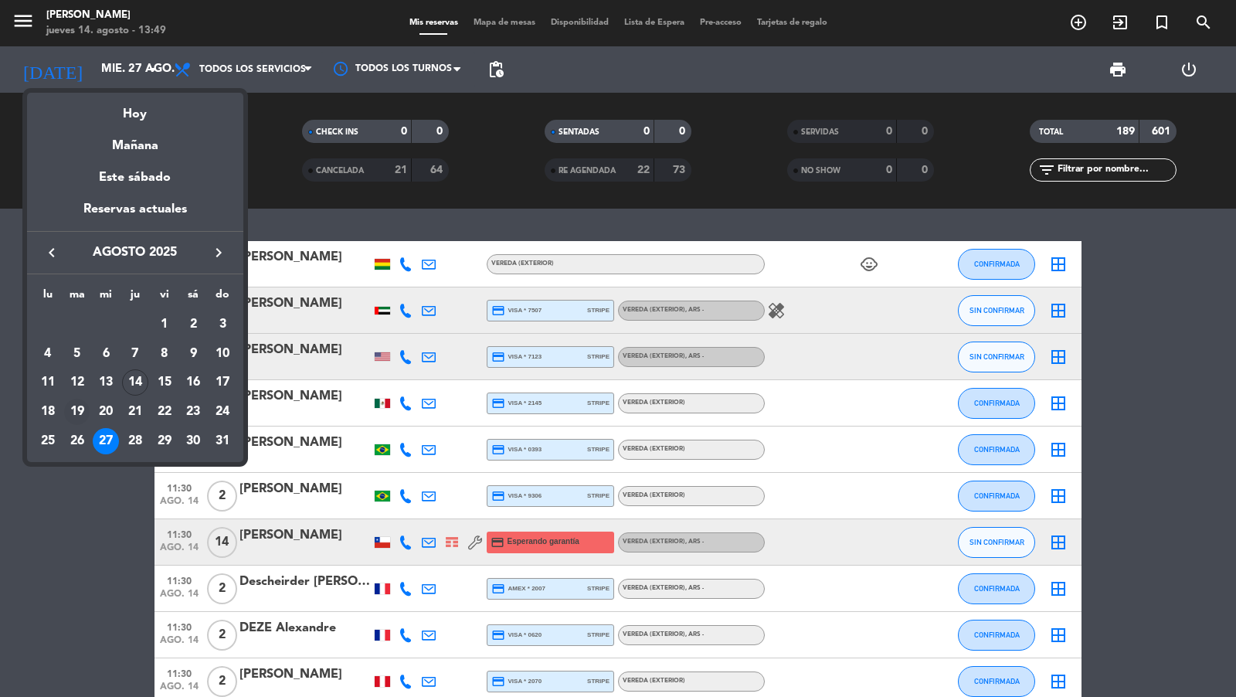
click at [77, 409] on div "19" at bounding box center [77, 412] width 26 height 26
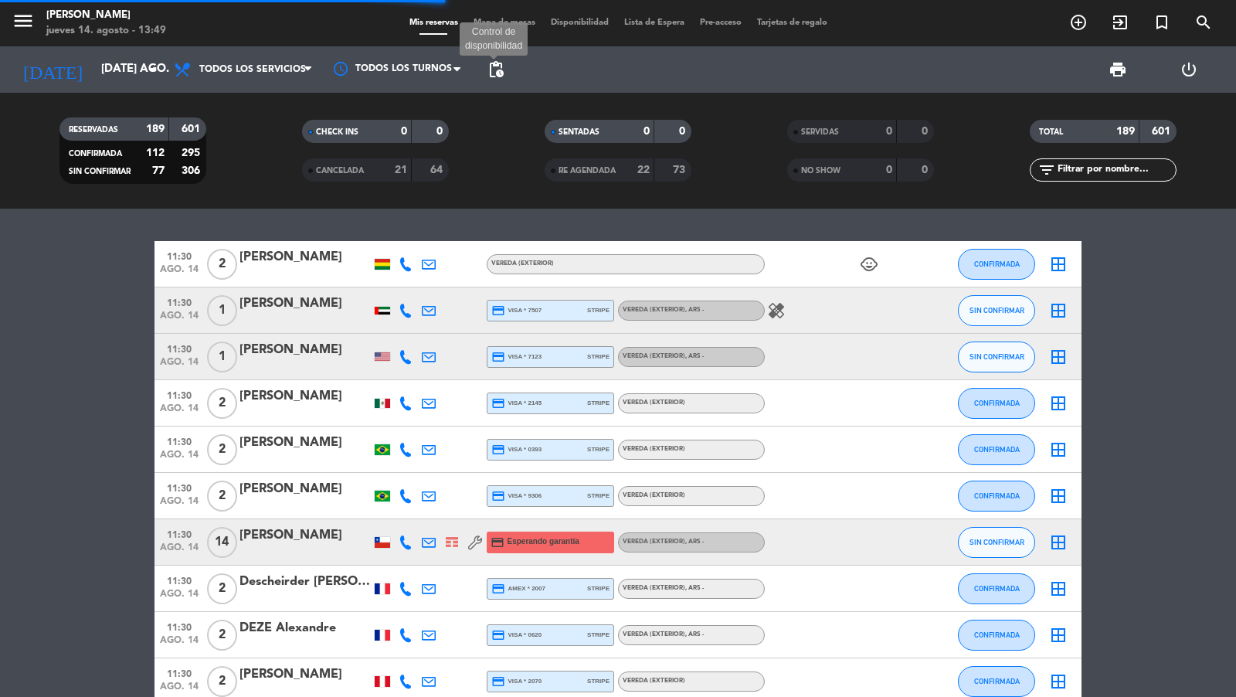
click at [498, 66] on span "pending_actions" at bounding box center [496, 69] width 19 height 19
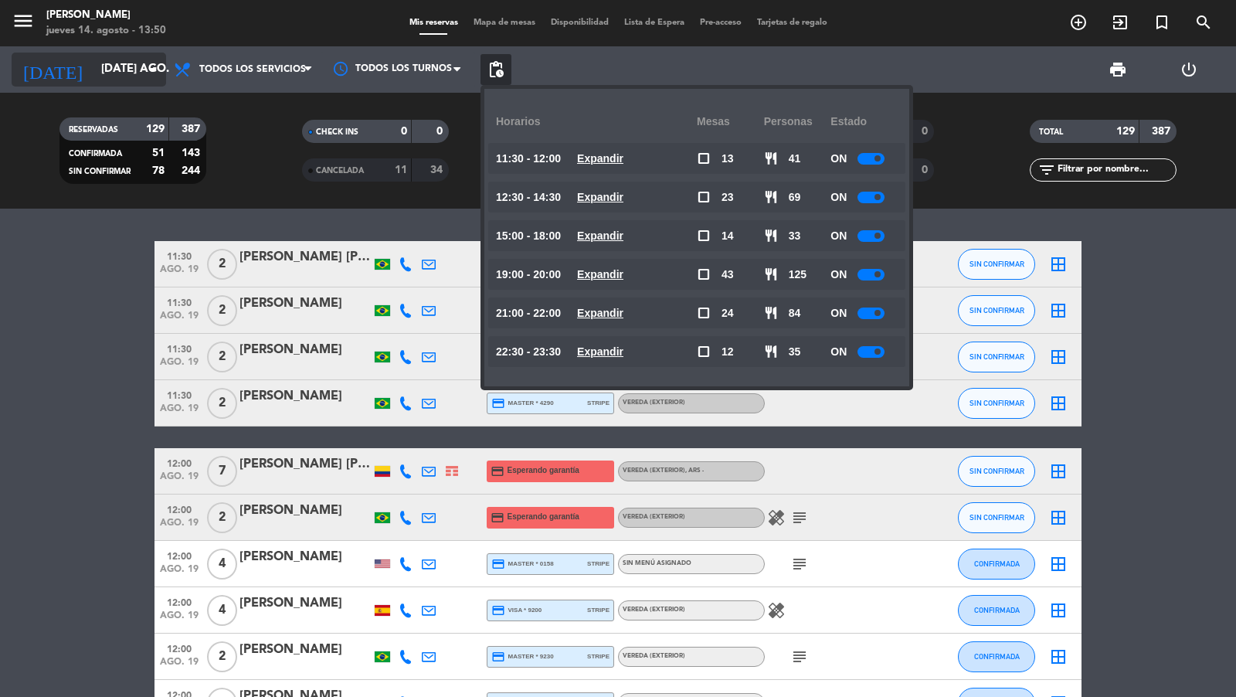
click at [144, 82] on input "[DATE] ago." at bounding box center [168, 69] width 149 height 29
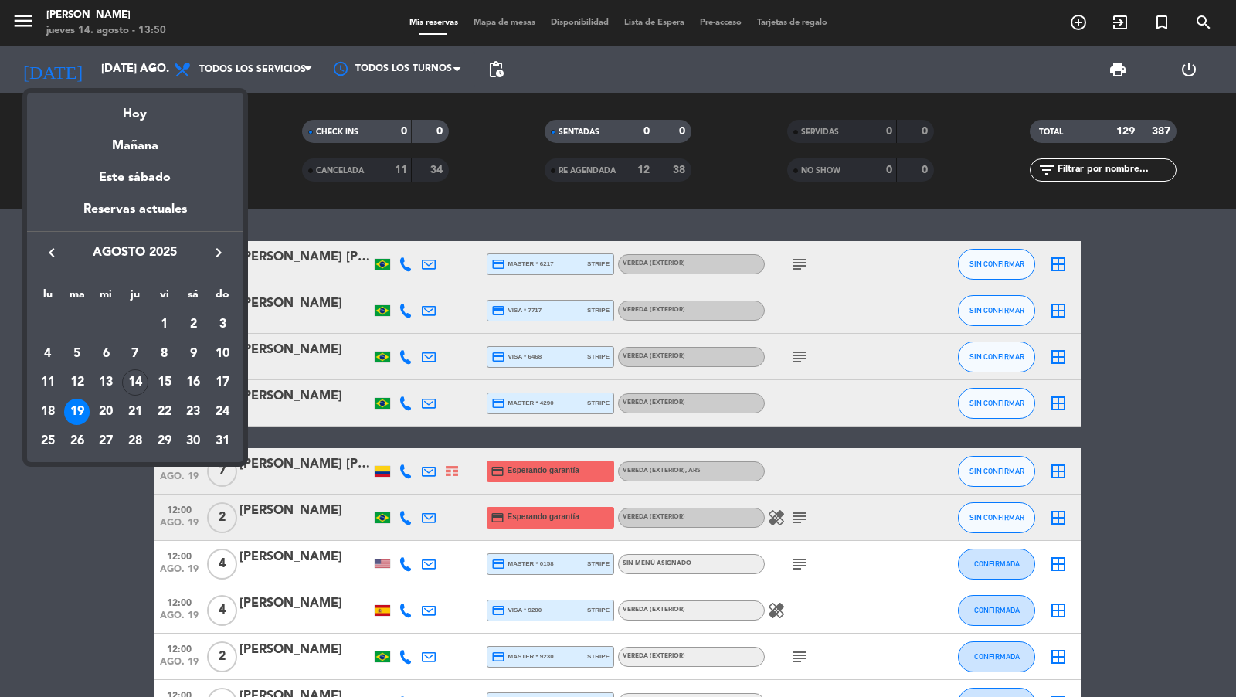
click at [215, 248] on icon "keyboard_arrow_right" at bounding box center [218, 252] width 19 height 19
click at [139, 401] on div "18" at bounding box center [135, 412] width 26 height 26
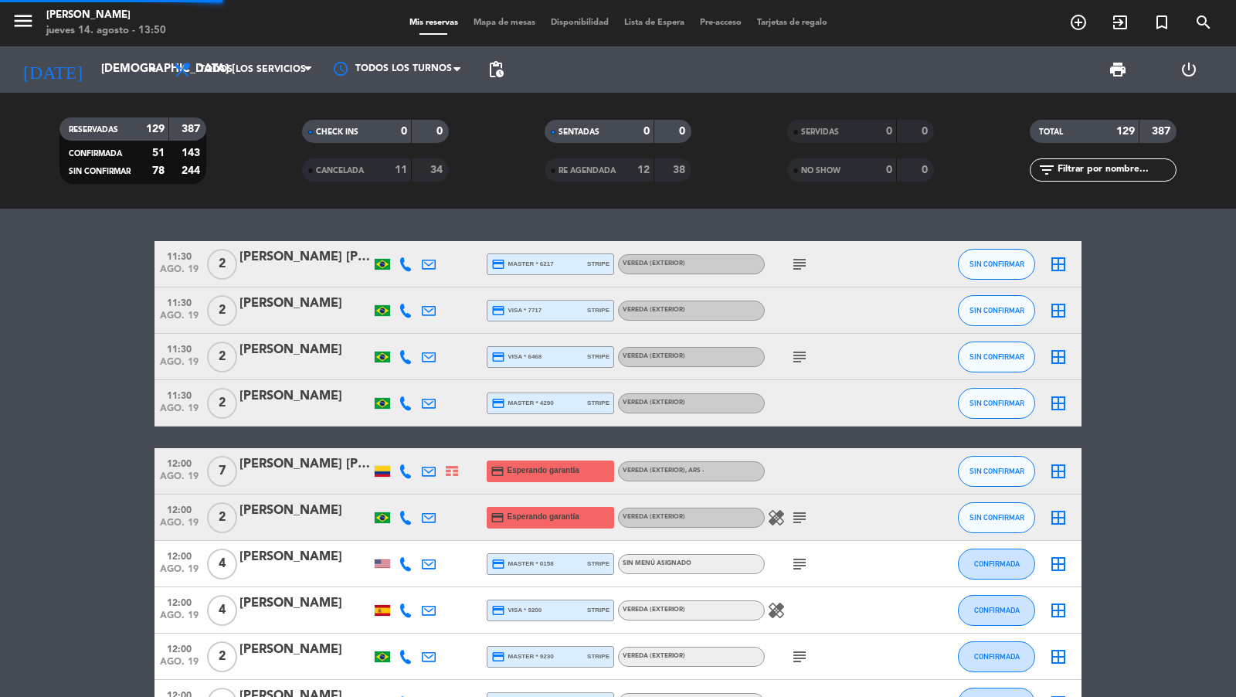
click at [512, 59] on div "print power_settings_new" at bounding box center [868, 69] width 713 height 46
click at [502, 66] on span "pending_actions" at bounding box center [496, 69] width 19 height 19
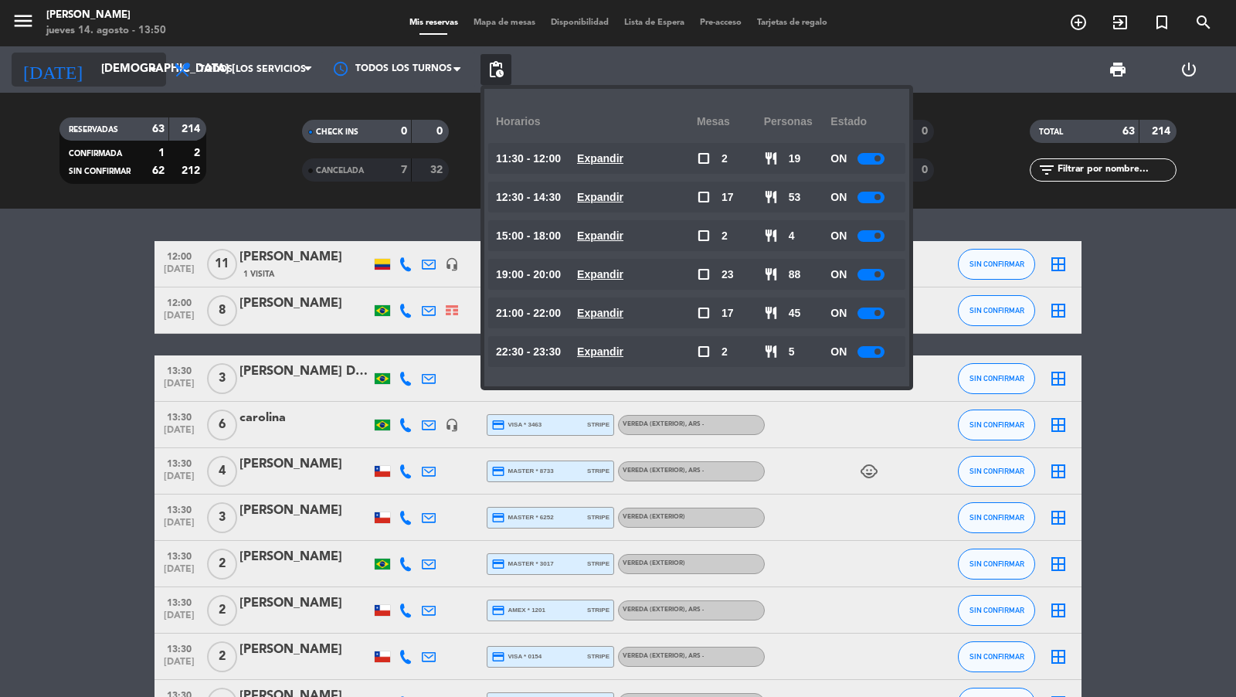
click at [121, 74] on input "[DEMOGRAPHIC_DATA] [DATE]" at bounding box center [168, 69] width 149 height 29
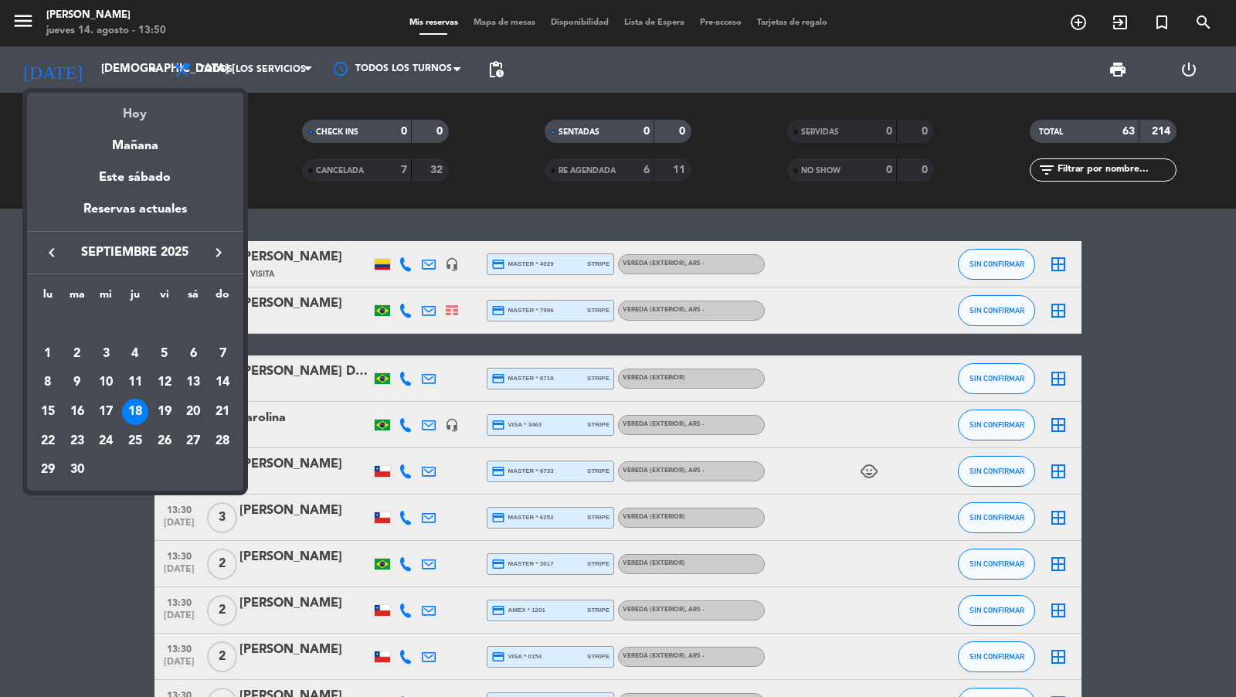
click at [141, 111] on div "Hoy" at bounding box center [135, 109] width 216 height 32
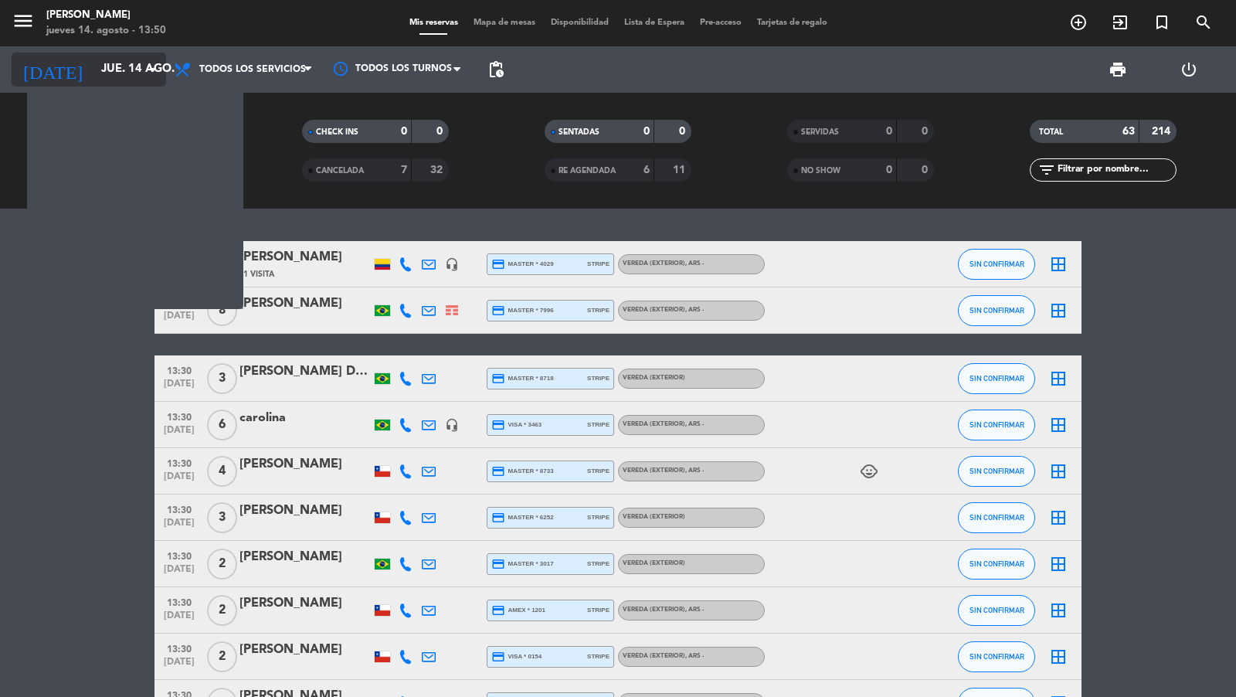
click at [137, 77] on input "jue. 14 ago." at bounding box center [168, 69] width 149 height 29
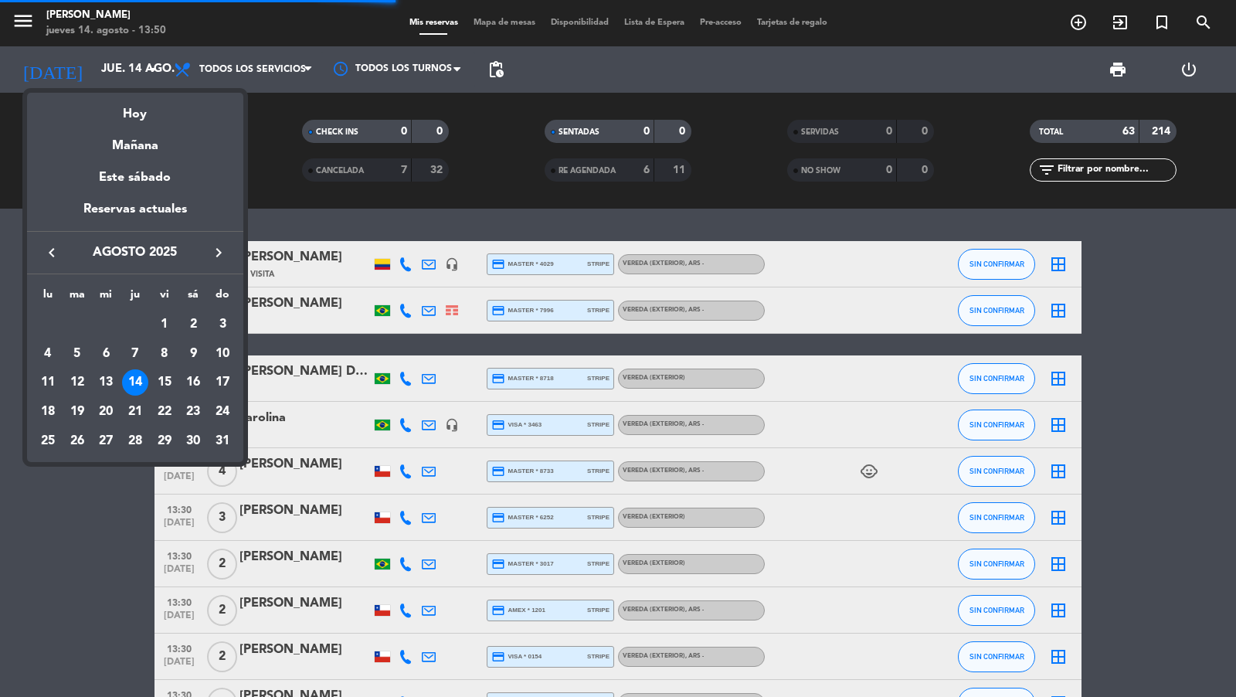
click at [164, 381] on div "15" at bounding box center [164, 382] width 26 height 26
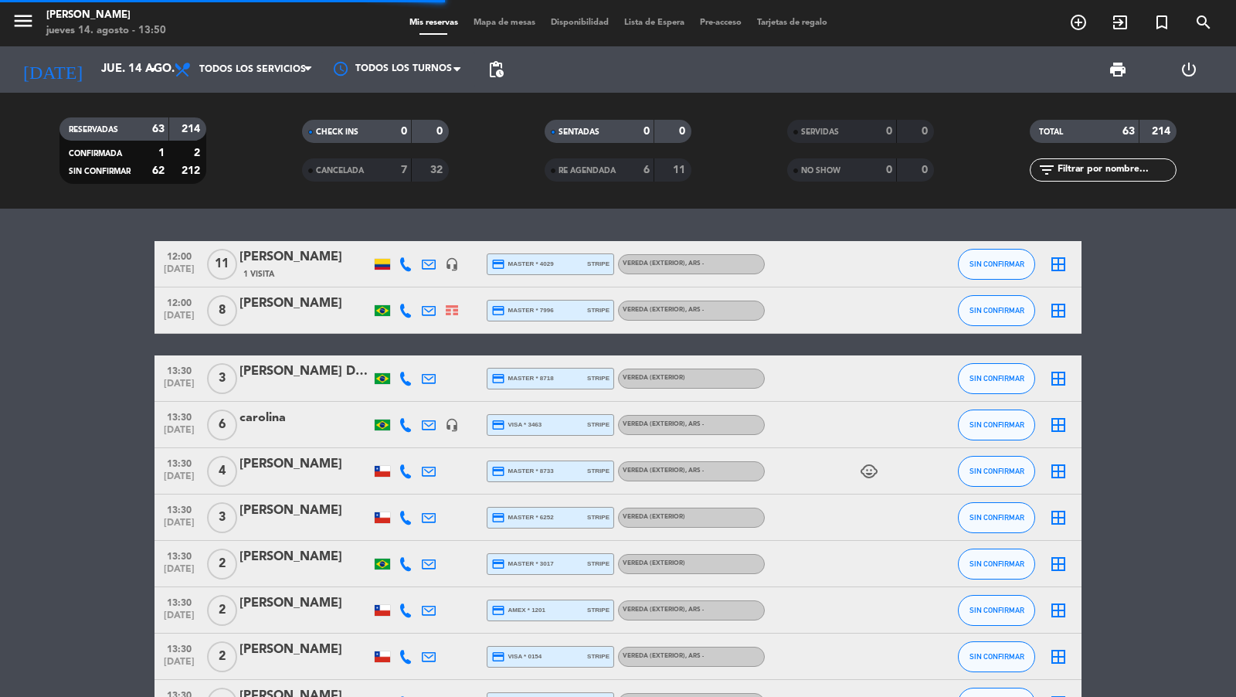
type input "vie. 15 ago."
click at [487, 80] on span "pending_actions" at bounding box center [496, 69] width 31 height 31
click at [489, 75] on span "pending_actions" at bounding box center [496, 69] width 19 height 19
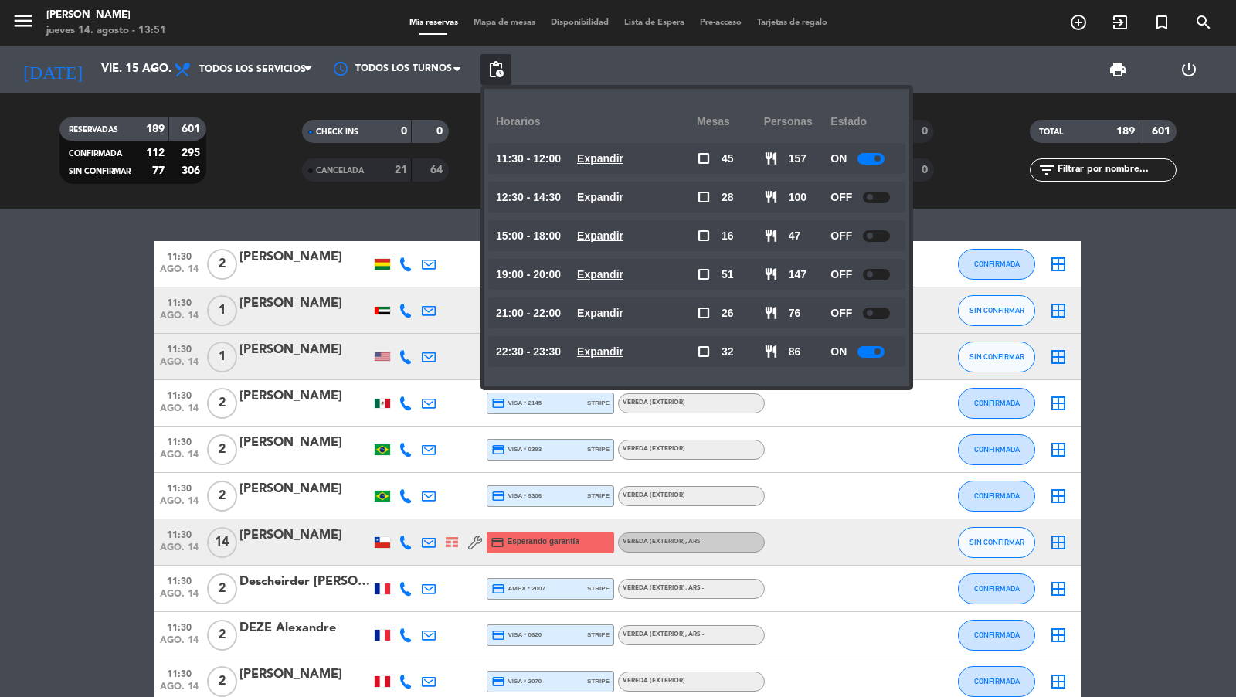
click at [518, 19] on span "Mapa de mesas" at bounding box center [504, 23] width 77 height 9
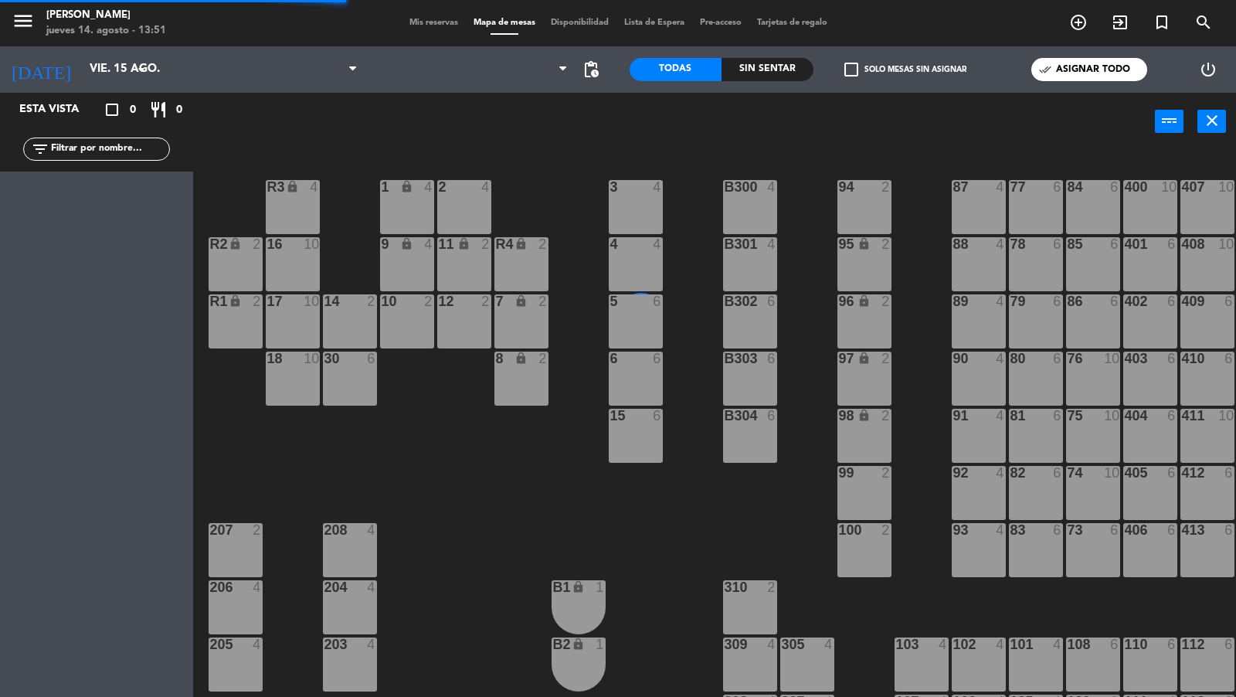
click at [429, 15] on div "menu [PERSON_NAME] 14. [PERSON_NAME] - 13:51 Mis reservas Mapa de mesas Disponi…" at bounding box center [618, 23] width 1236 height 46
click at [429, 19] on span "Mis reservas" at bounding box center [434, 23] width 64 height 9
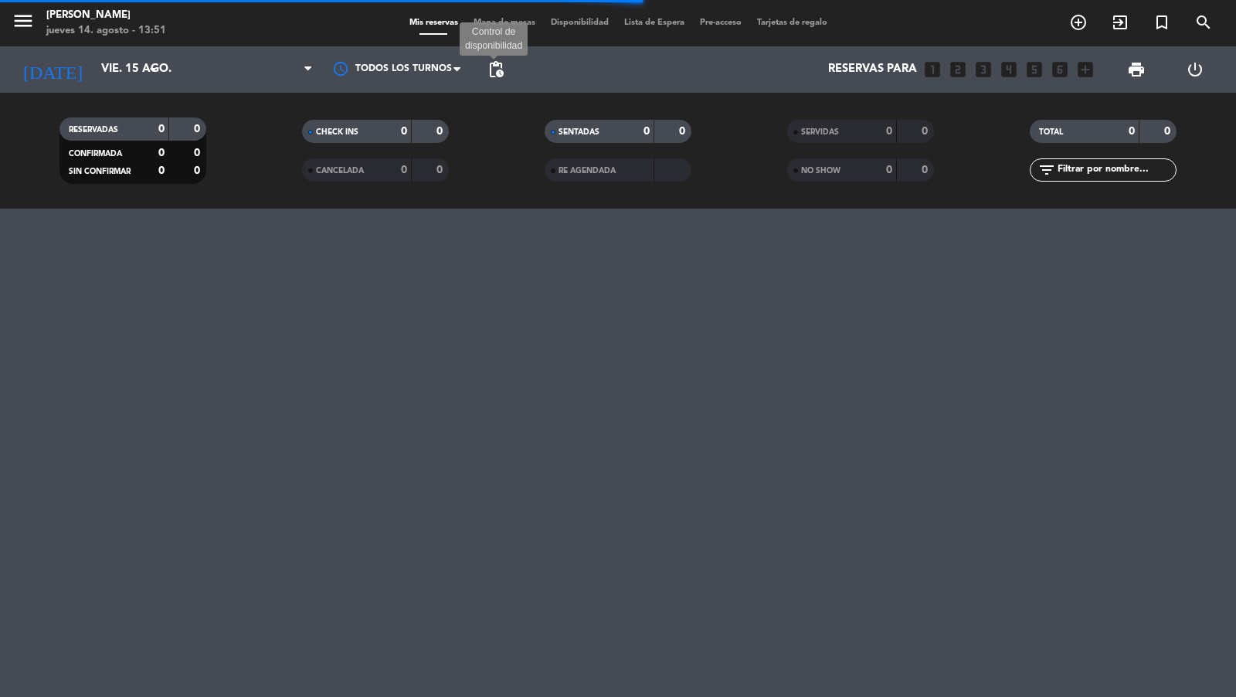
click at [500, 73] on span "pending_actions" at bounding box center [496, 69] width 19 height 19
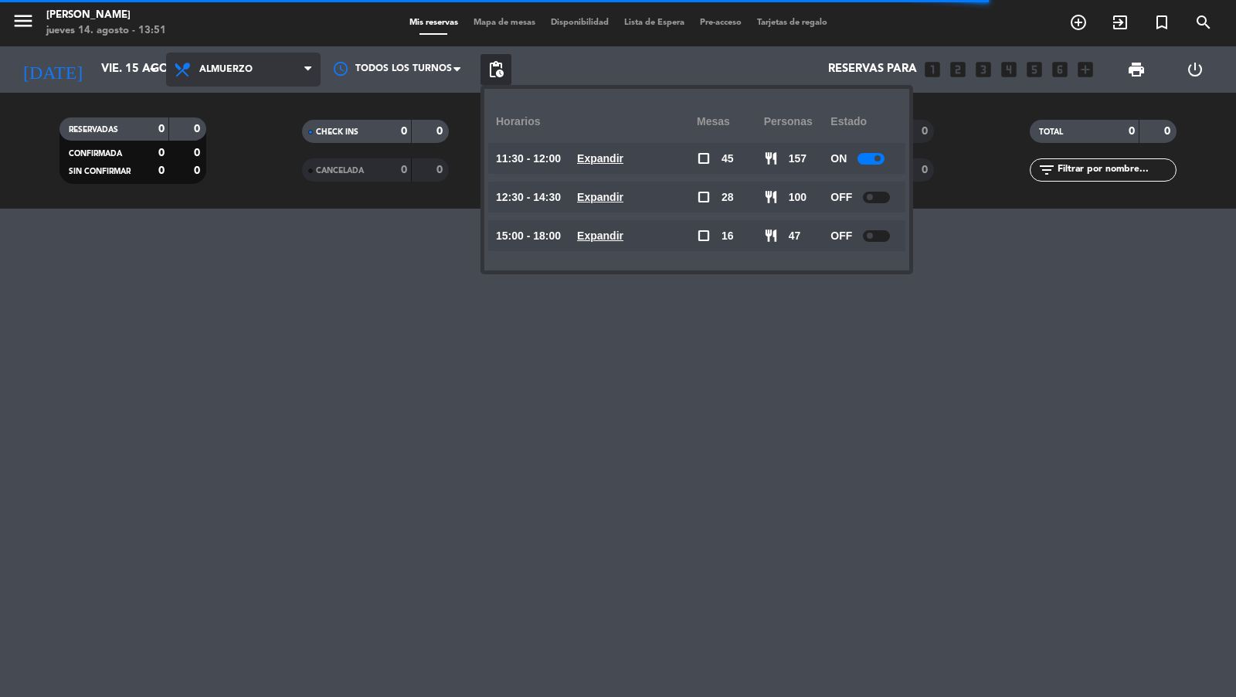
click at [279, 66] on span "Almuerzo" at bounding box center [243, 70] width 155 height 34
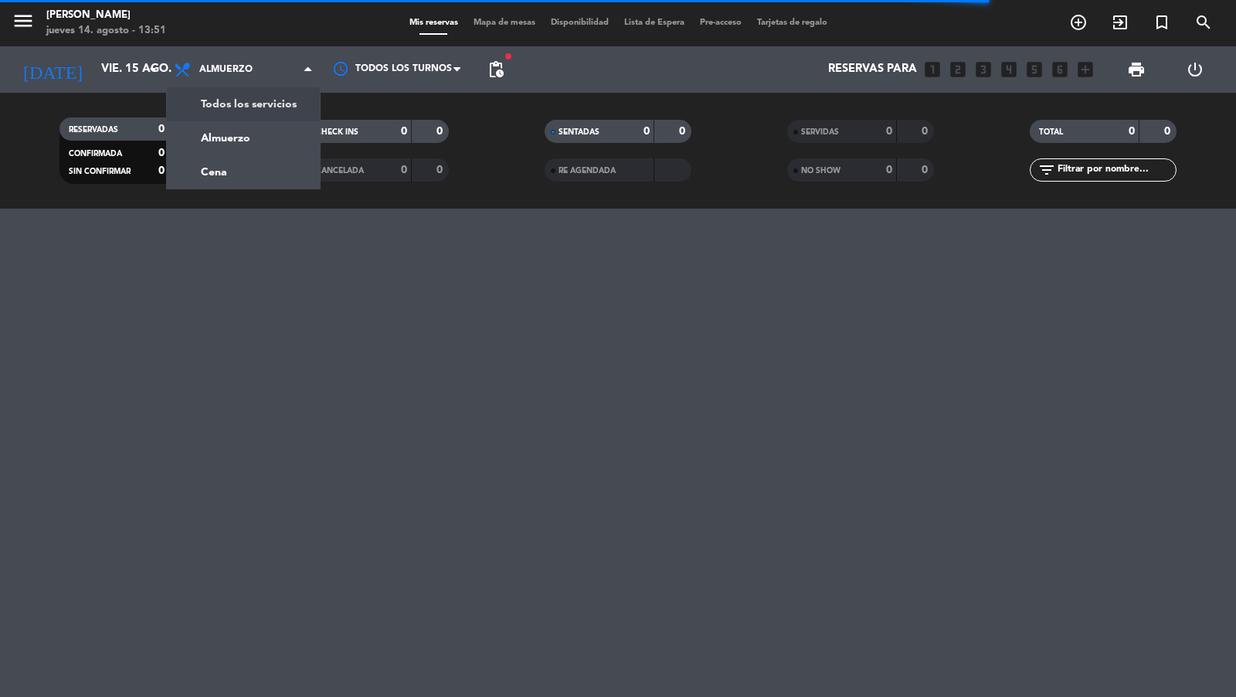
click at [264, 104] on div "menu [PERSON_NAME] 14. [PERSON_NAME] - 13:51 Mis reservas Mapa de mesas Disponi…" at bounding box center [618, 104] width 1236 height 209
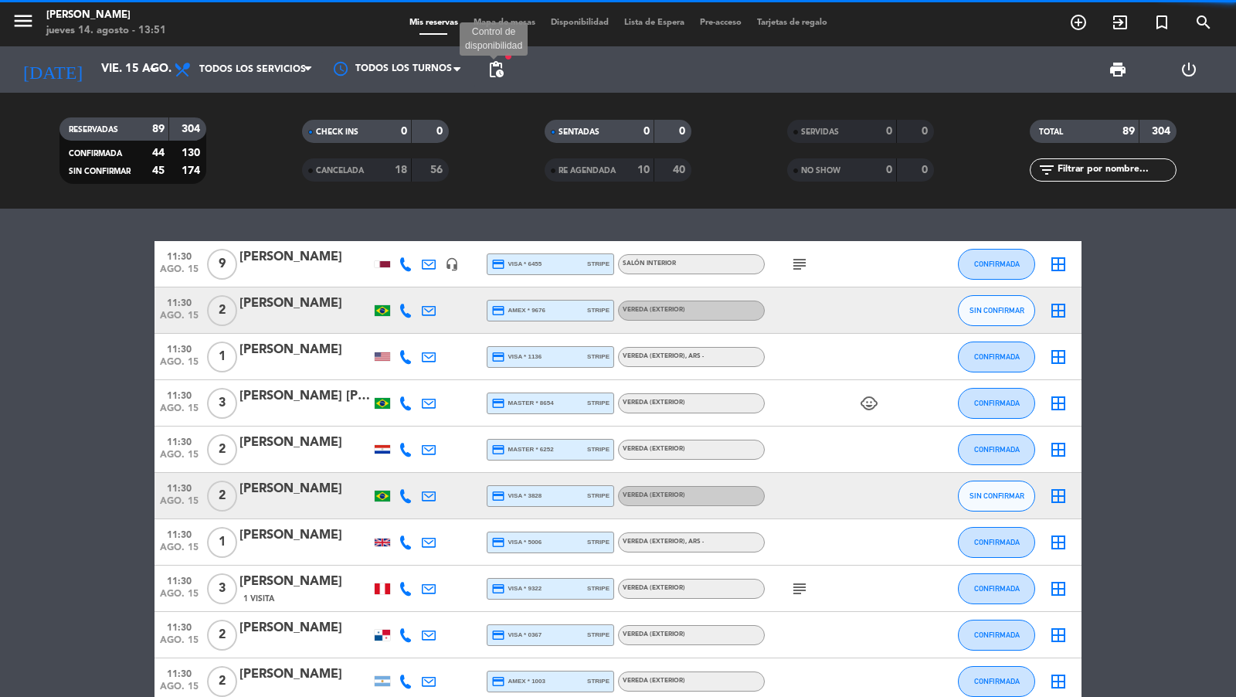
click at [497, 67] on span "pending_actions" at bounding box center [496, 69] width 19 height 19
